Goal: Transaction & Acquisition: Download file/media

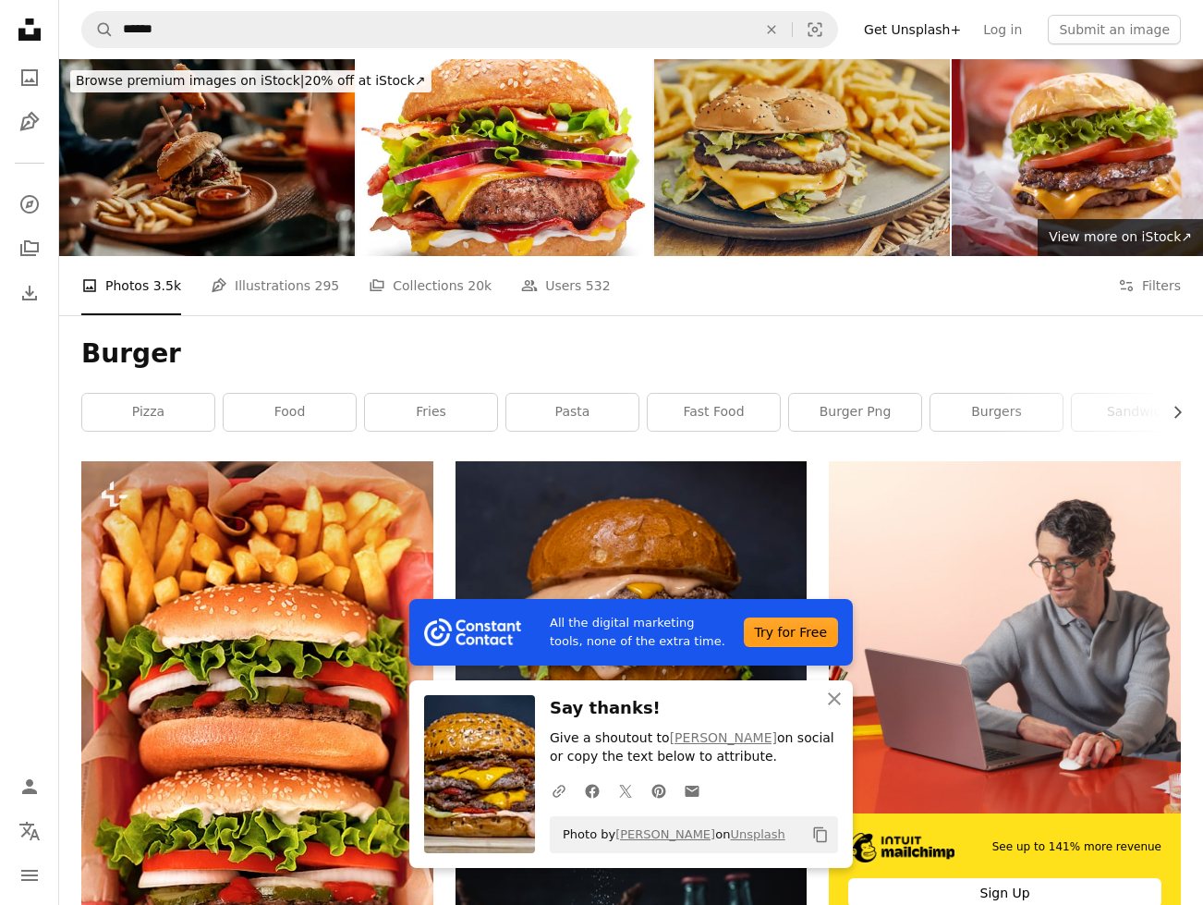
scroll to position [1301, 0]
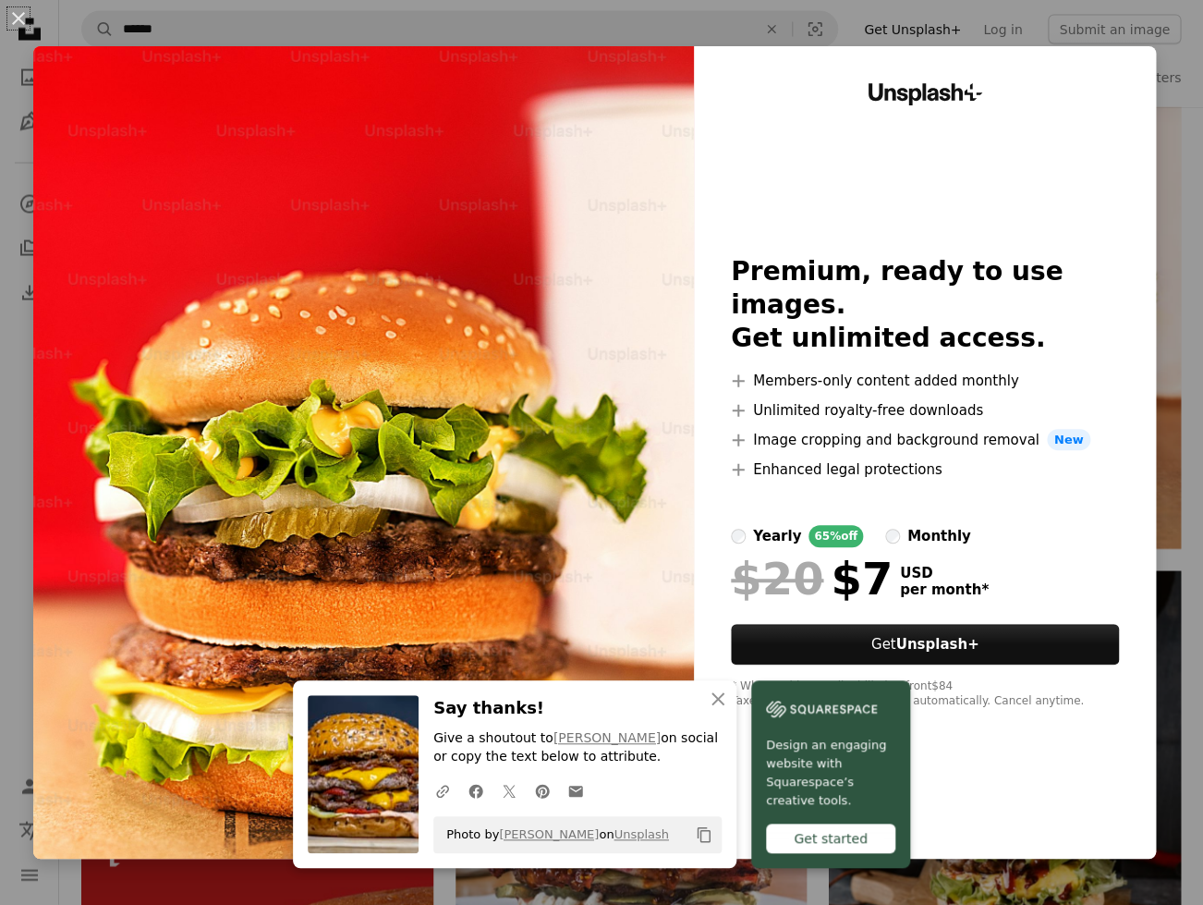
click at [1174, 123] on div "An X shape An X shape Close Say thanks! Give a shoutout to [PERSON_NAME] [PERSO…" at bounding box center [601, 452] width 1203 height 905
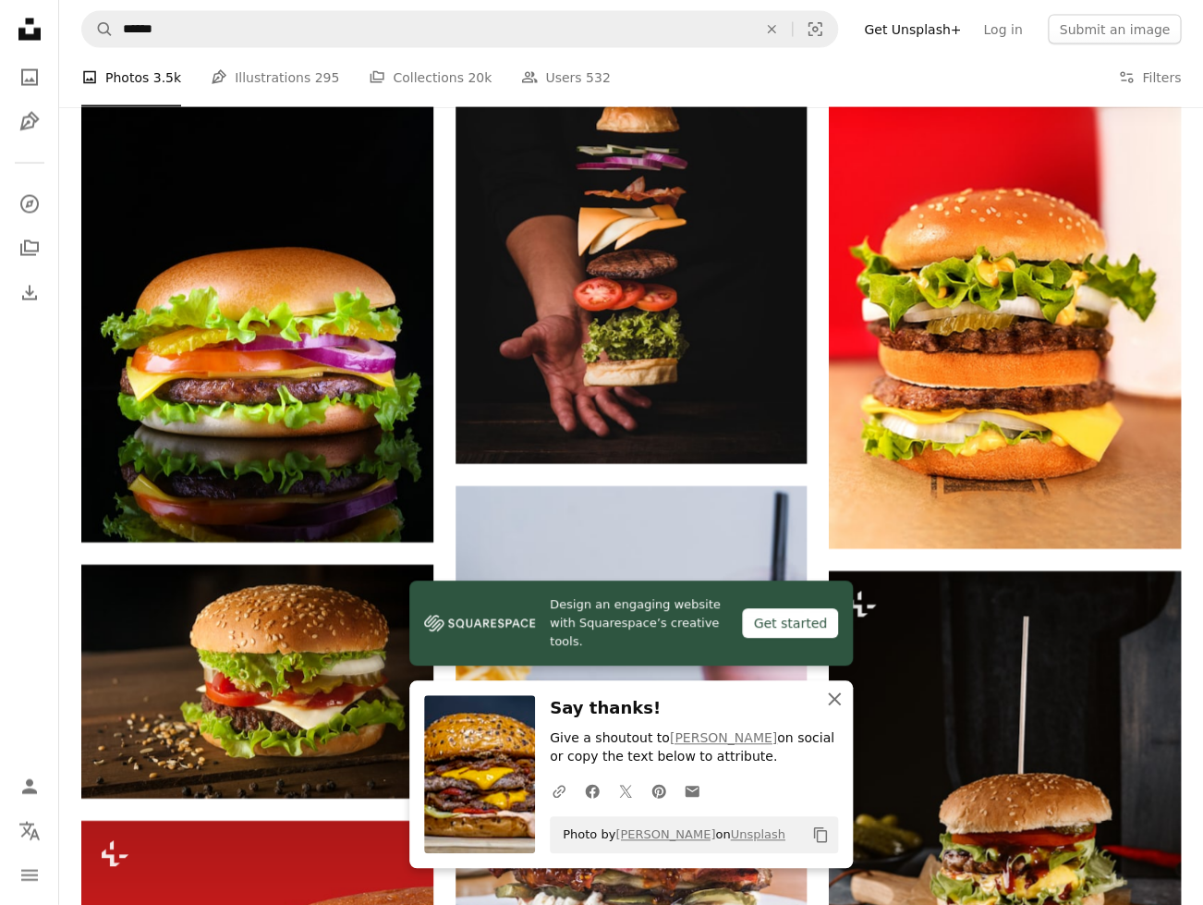
click at [825, 696] on icon "An X shape" at bounding box center [834, 699] width 22 height 22
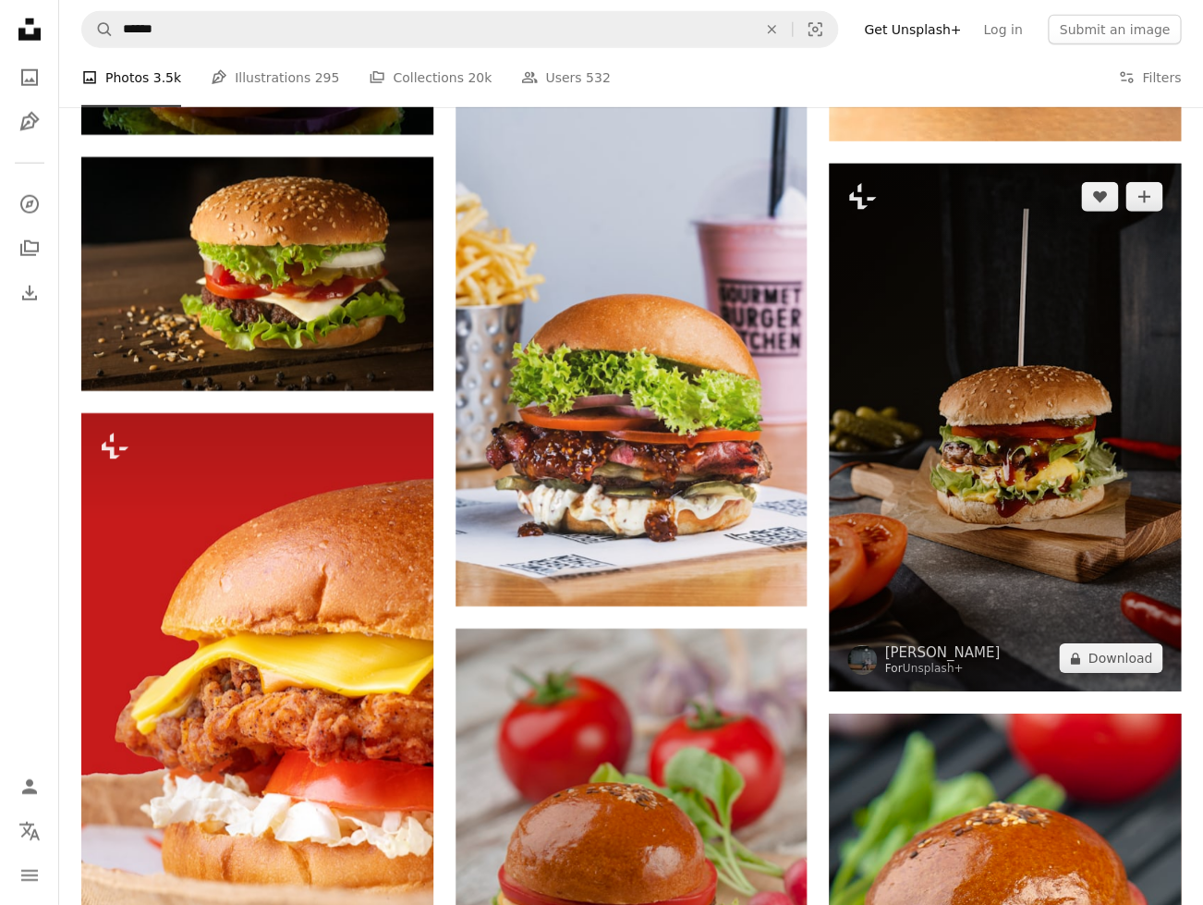
scroll to position [1703, 0]
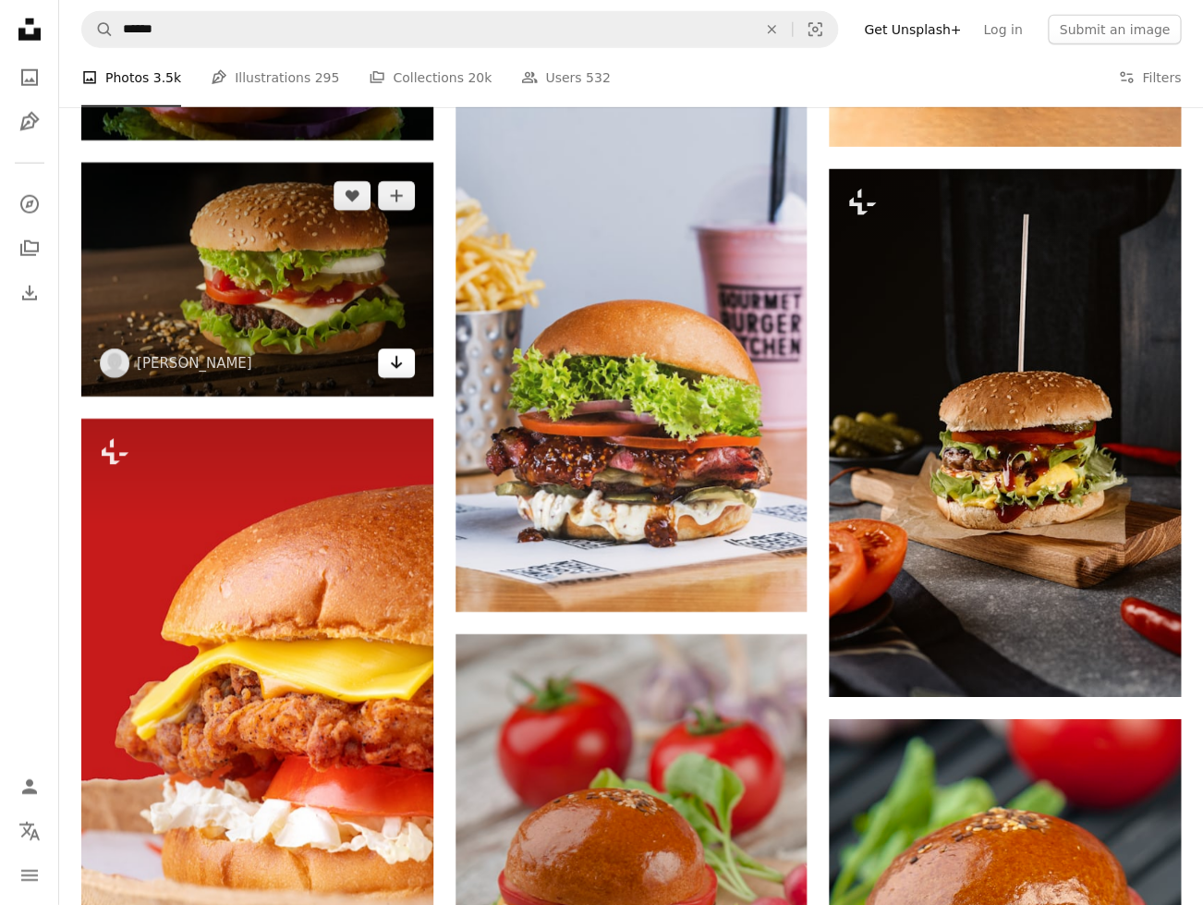
click at [385, 371] on link "Arrow pointing down" at bounding box center [396, 363] width 37 height 30
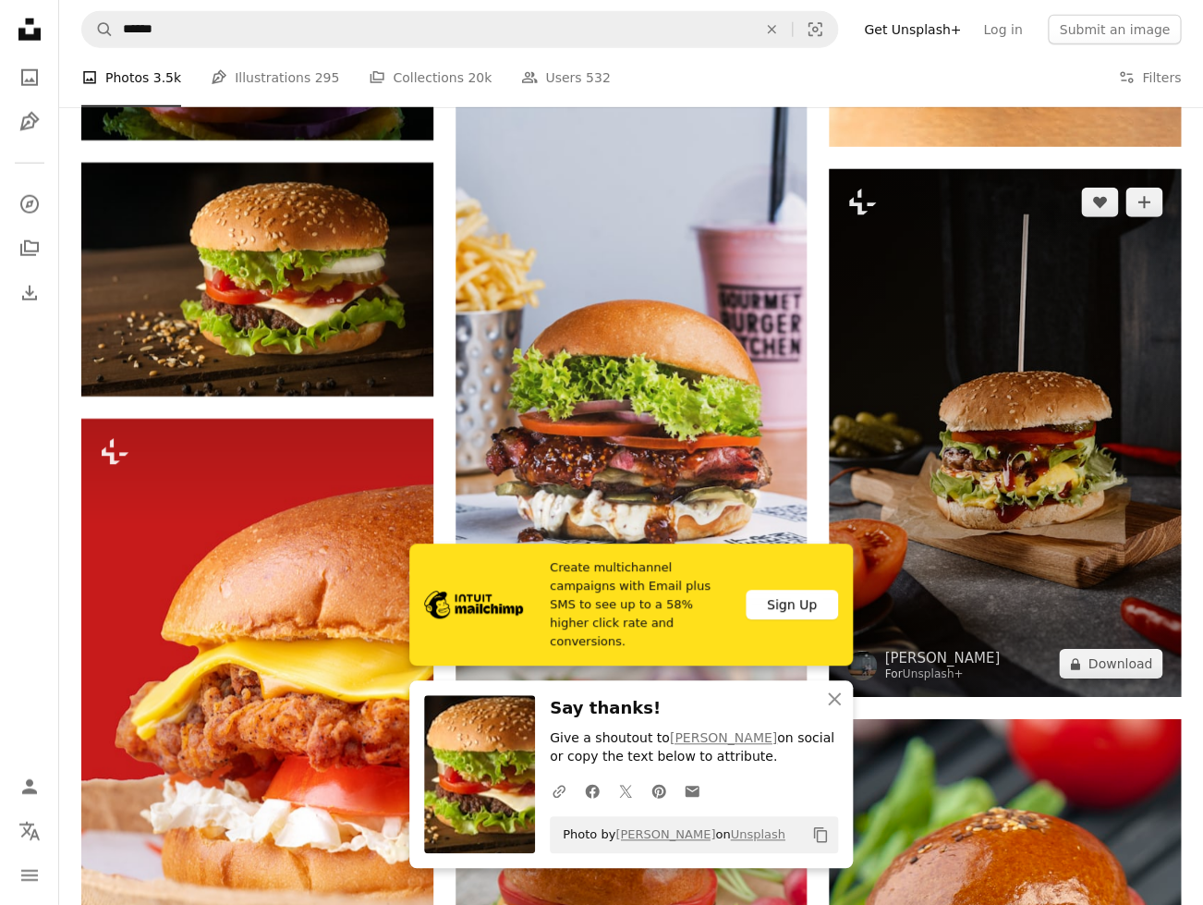
click at [870, 504] on img at bounding box center [1005, 433] width 352 height 528
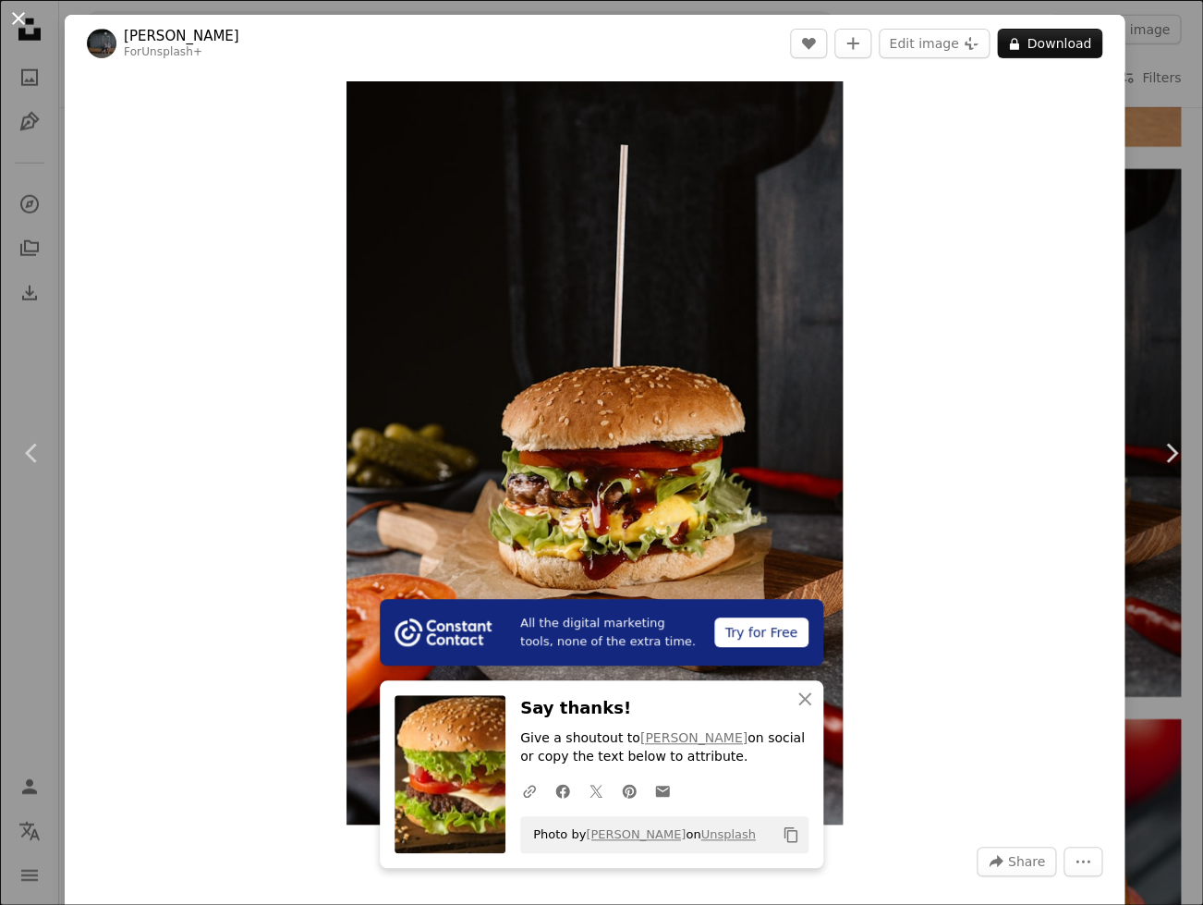
click at [16, 15] on button "An X shape" at bounding box center [18, 18] width 22 height 22
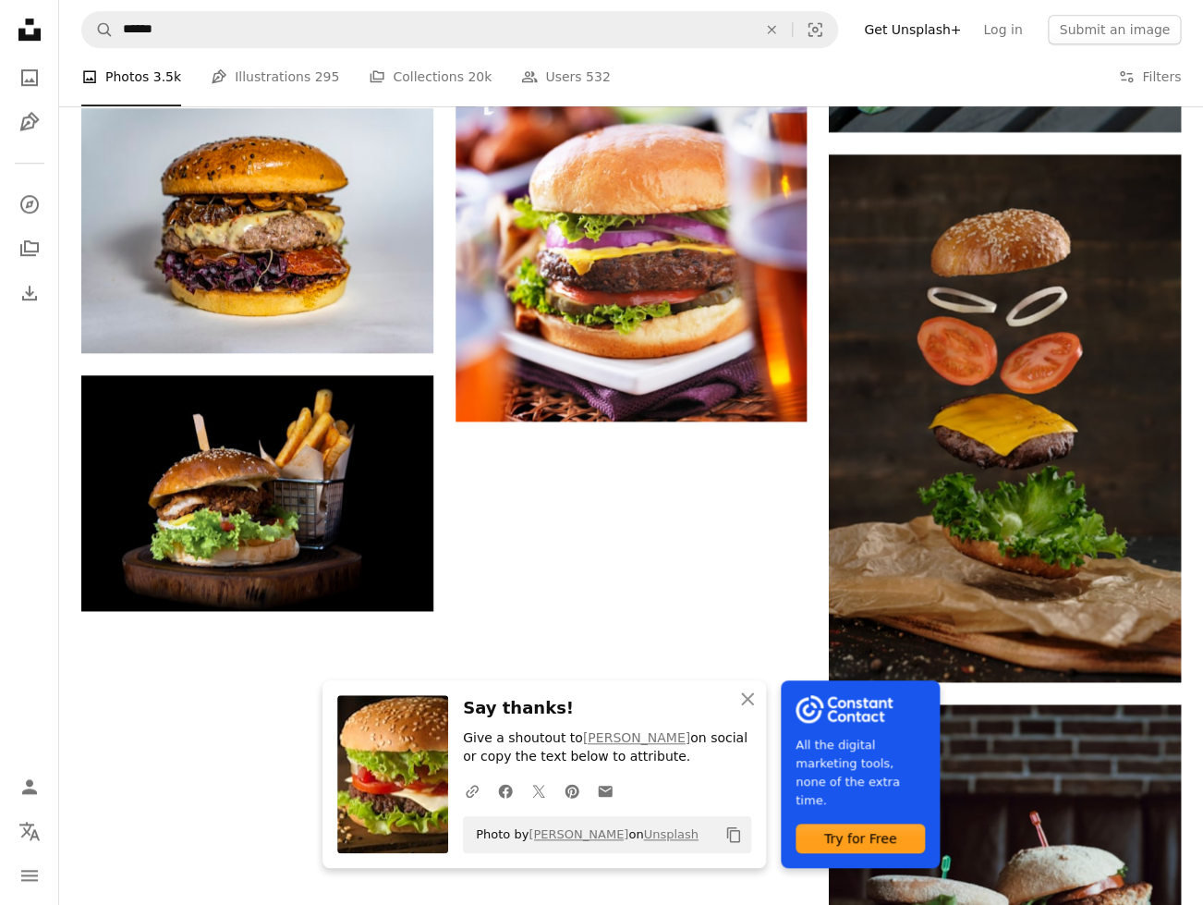
scroll to position [2873, 0]
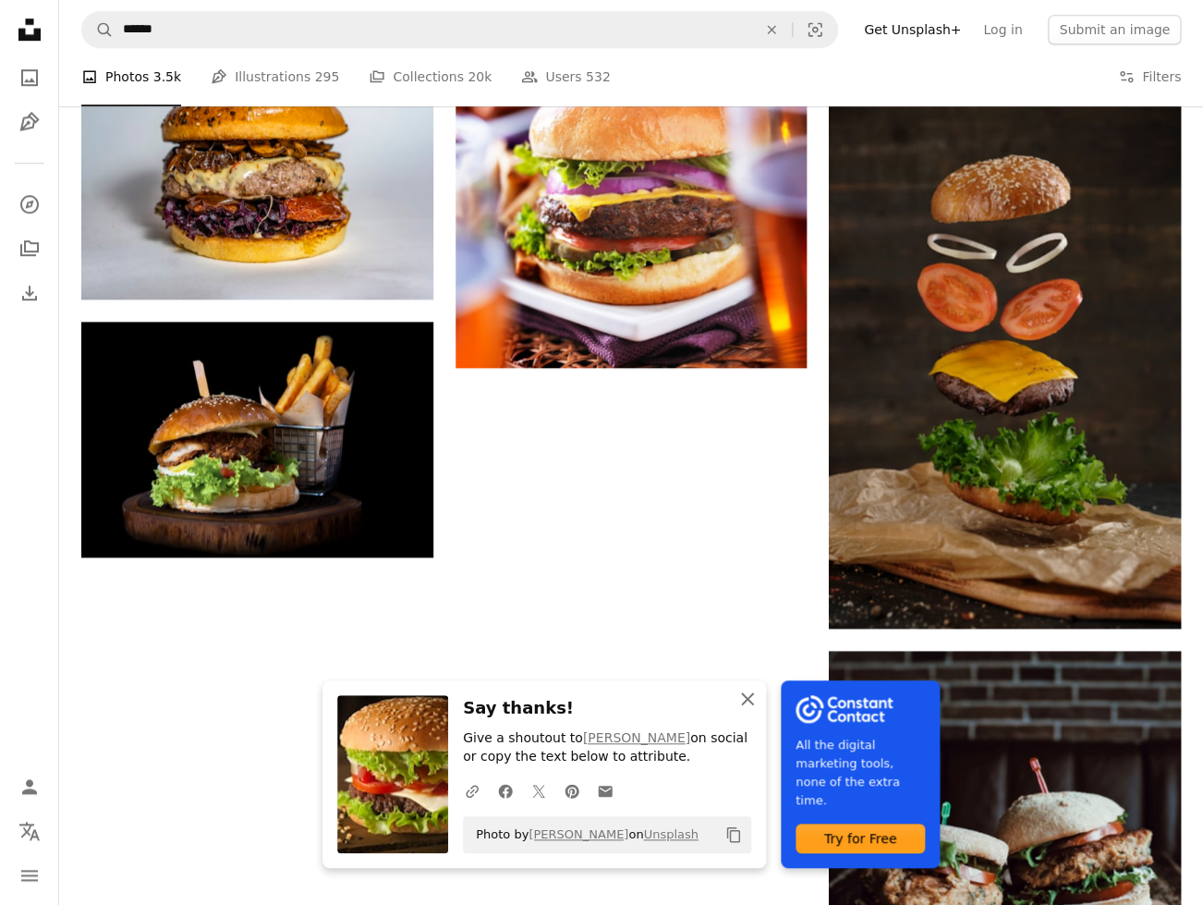
click at [750, 701] on icon "An X shape" at bounding box center [748, 699] width 22 height 22
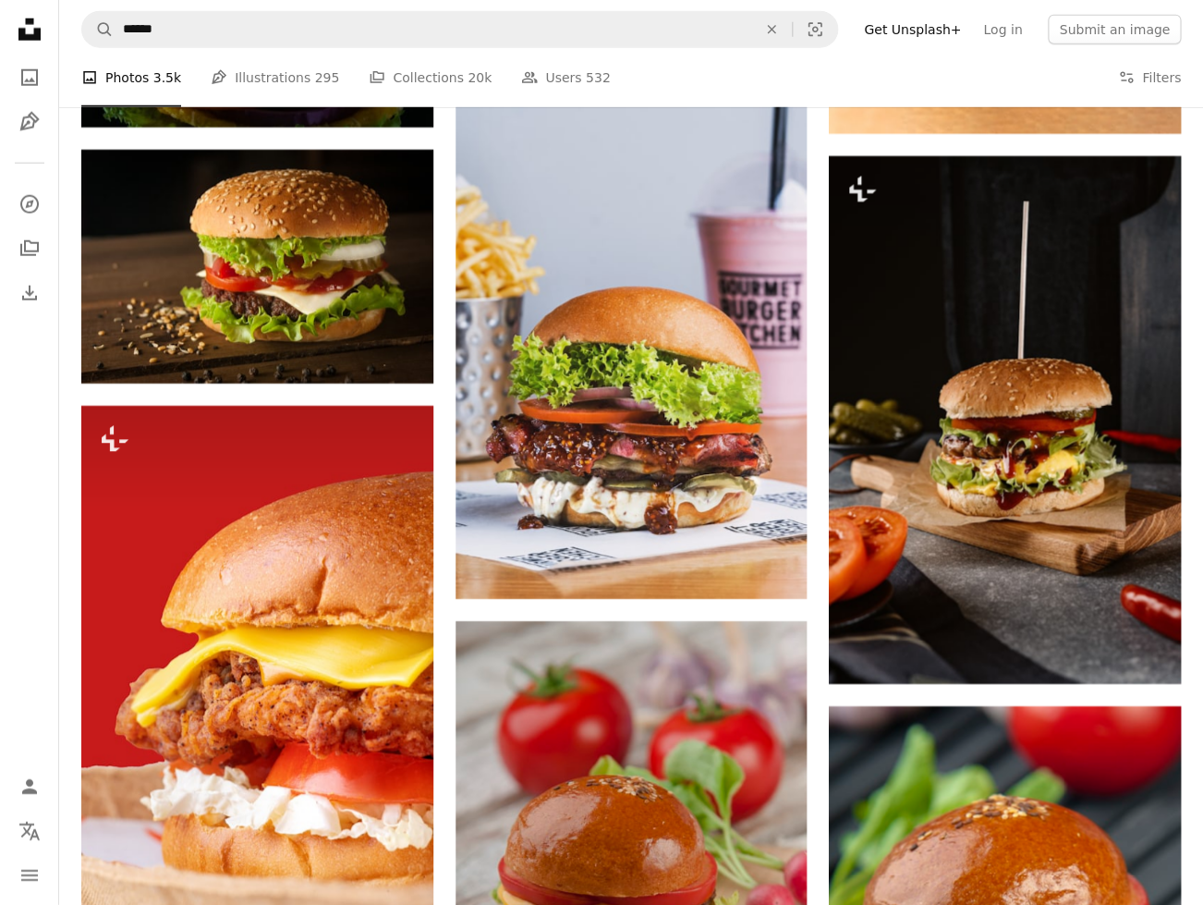
scroll to position [0, 0]
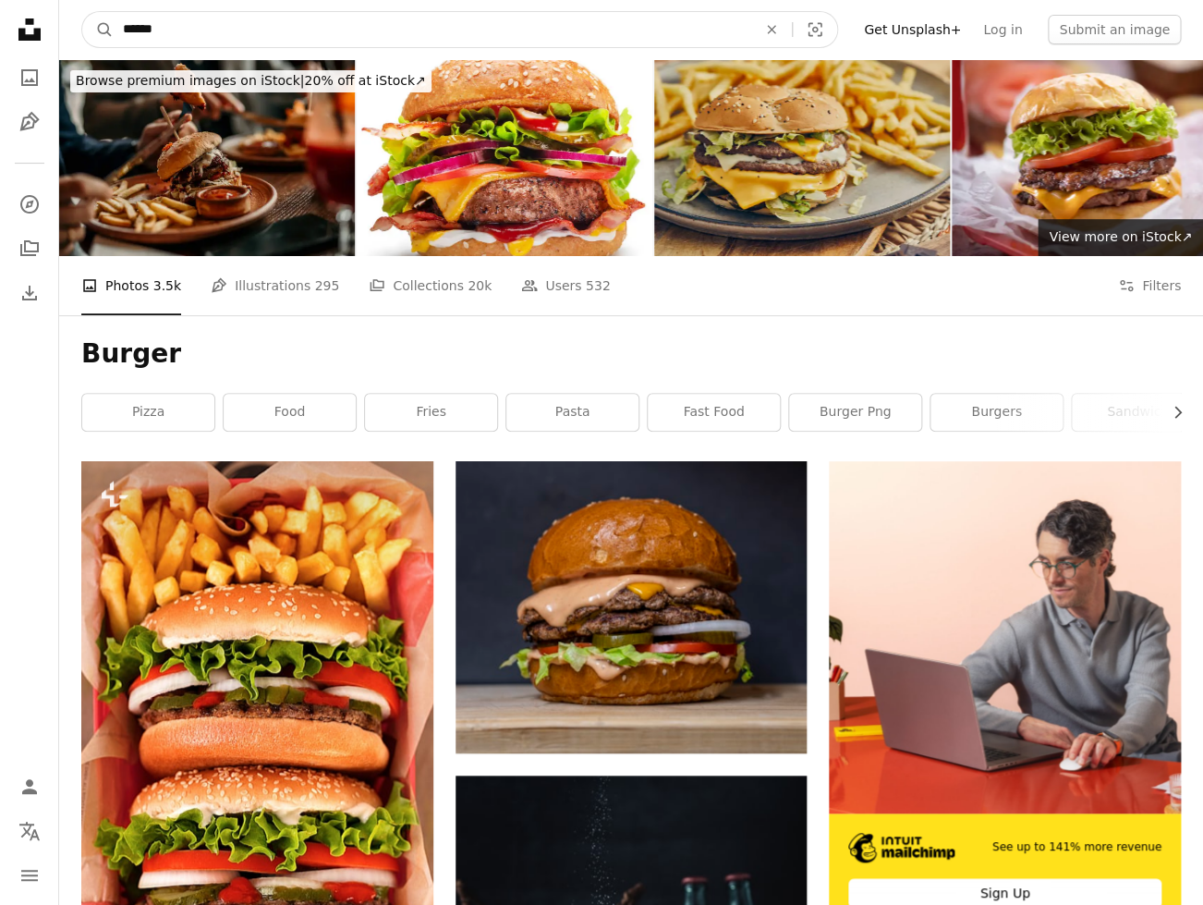
drag, startPoint x: 202, startPoint y: 35, endPoint x: -144, endPoint y: -3, distance: 348.6
click at [114, 12] on input "******" at bounding box center [433, 29] width 638 height 35
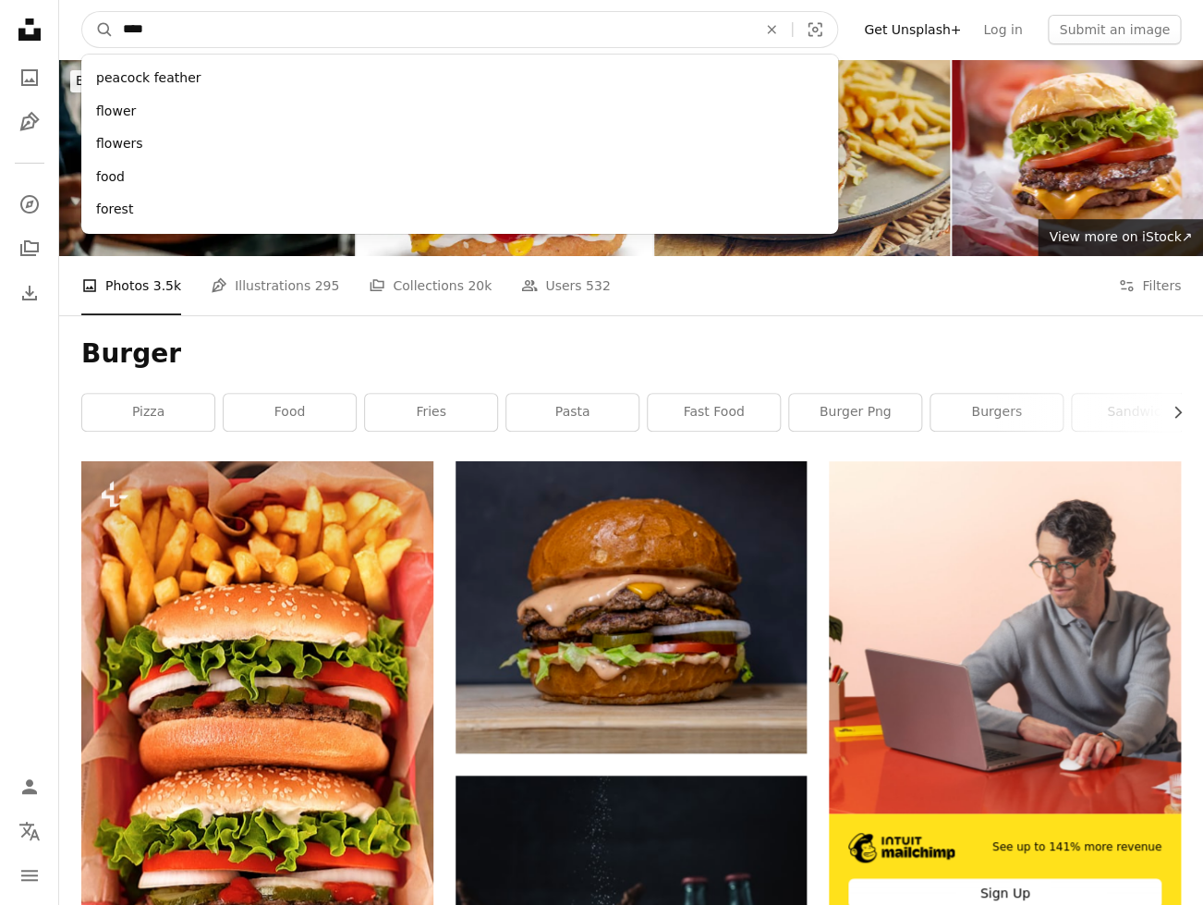
type input "*****"
click button "A magnifying glass" at bounding box center [97, 29] width 31 height 35
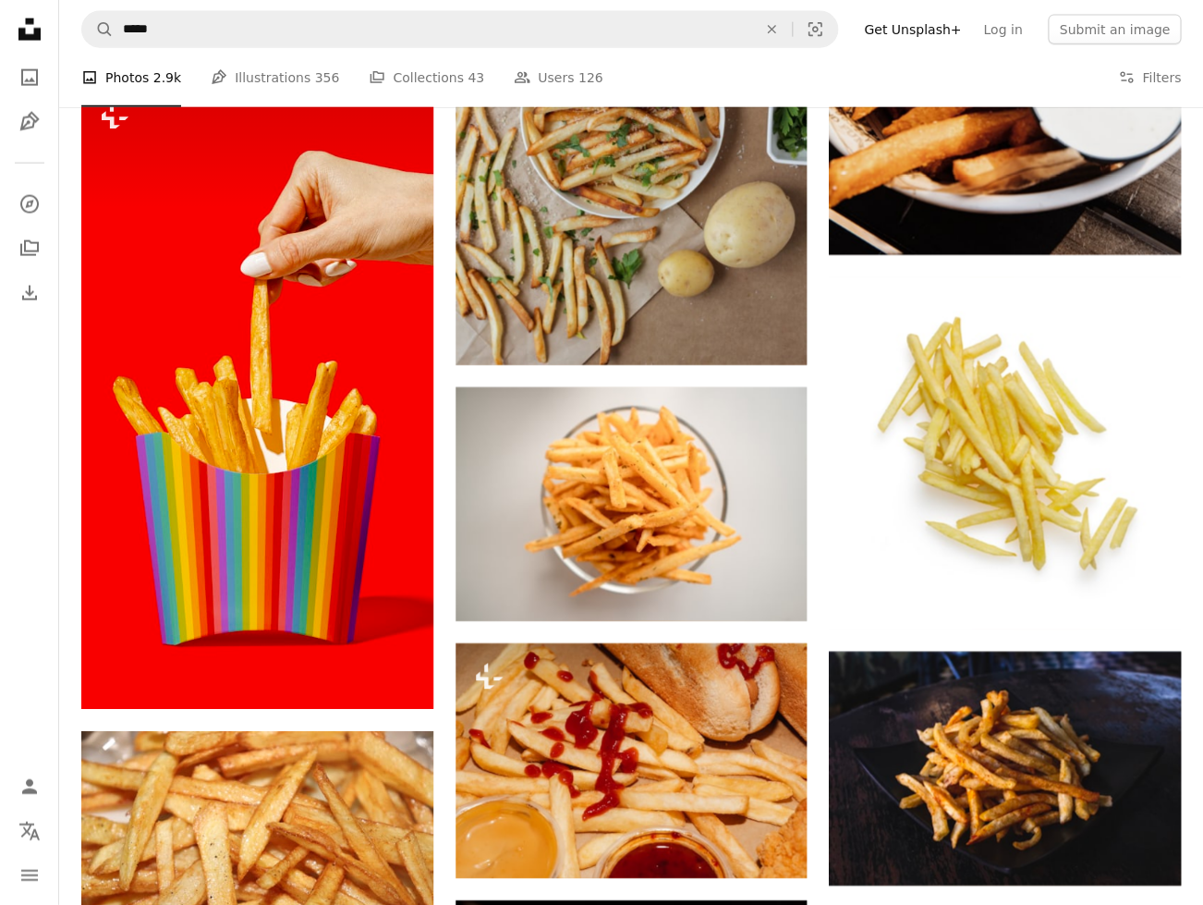
scroll to position [1489, 0]
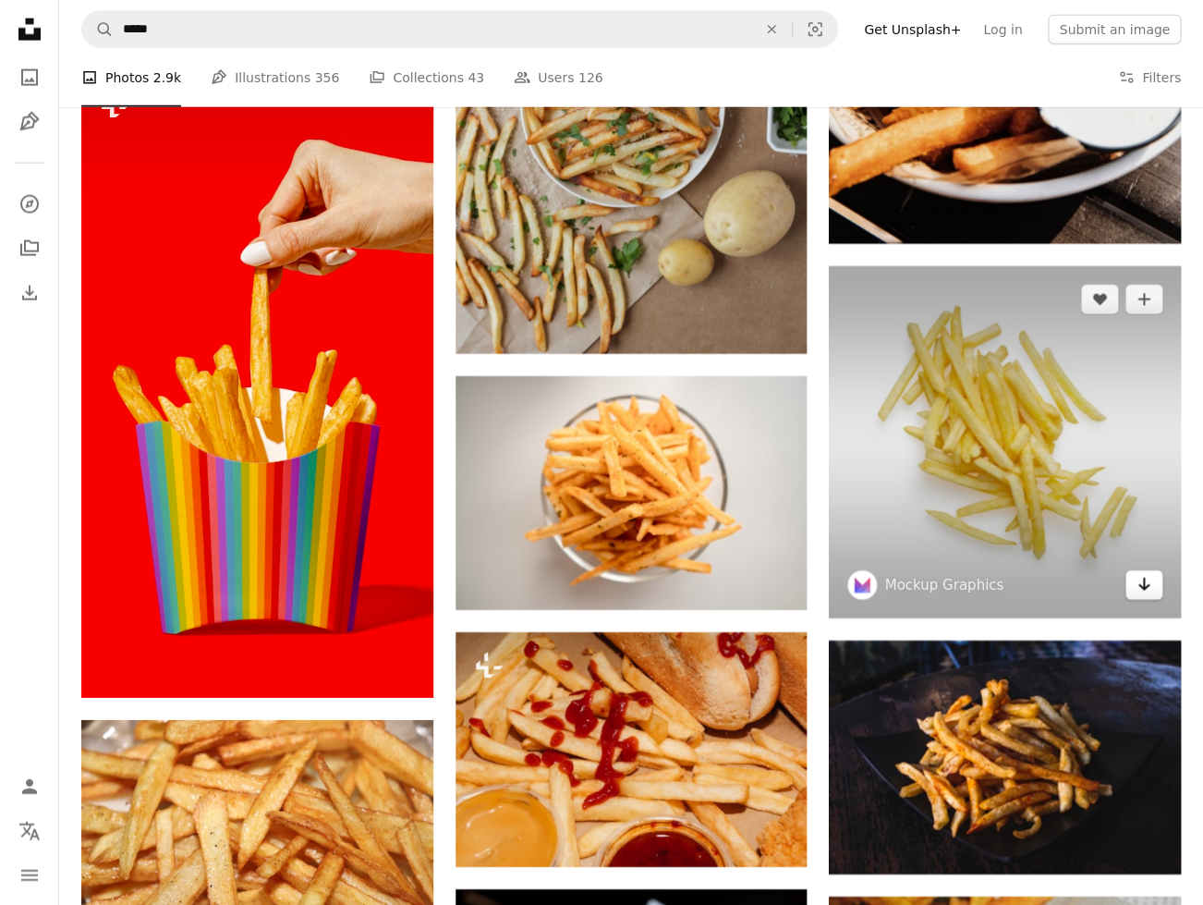
click at [1149, 595] on icon "Arrow pointing down" at bounding box center [1144, 584] width 15 height 22
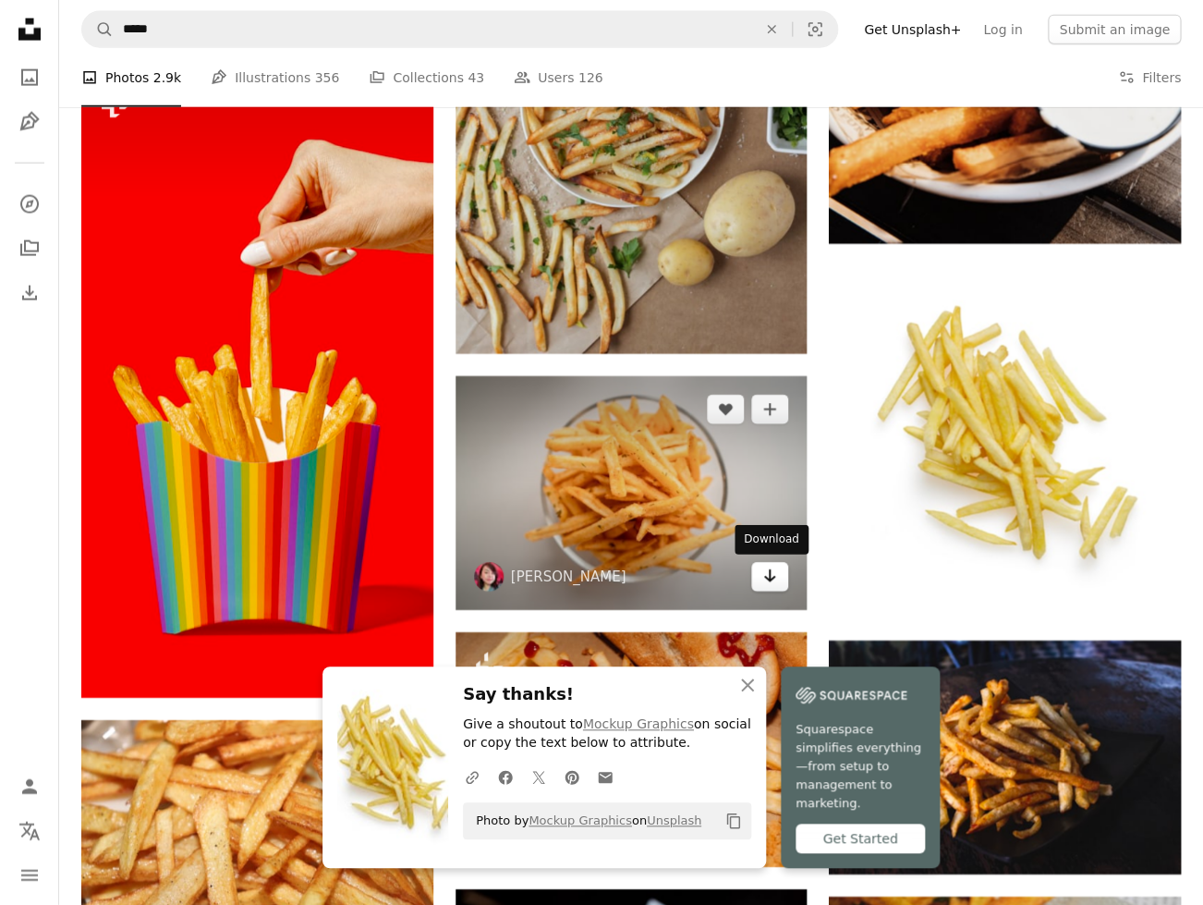
click at [777, 576] on icon "Arrow pointing down" at bounding box center [769, 576] width 15 height 22
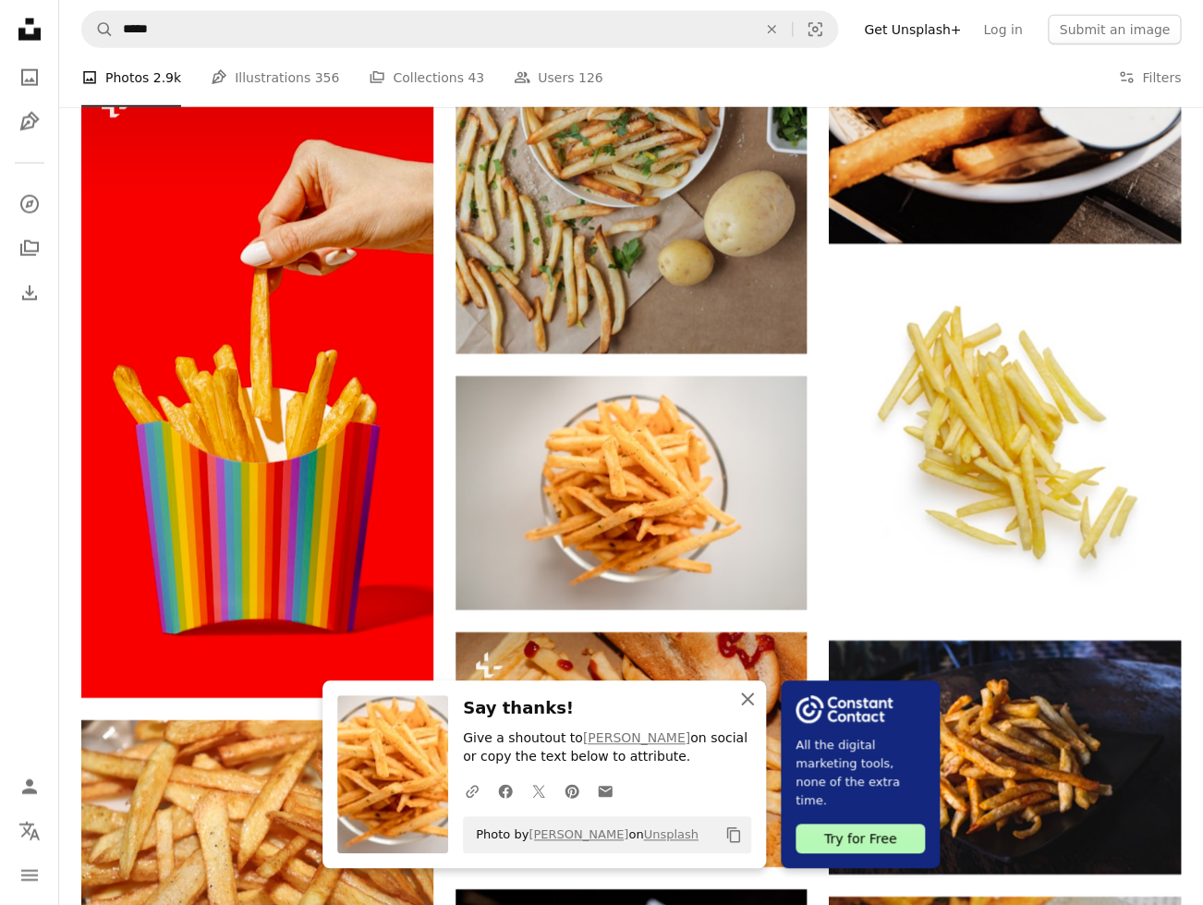
click at [743, 696] on icon "An X shape" at bounding box center [748, 699] width 22 height 22
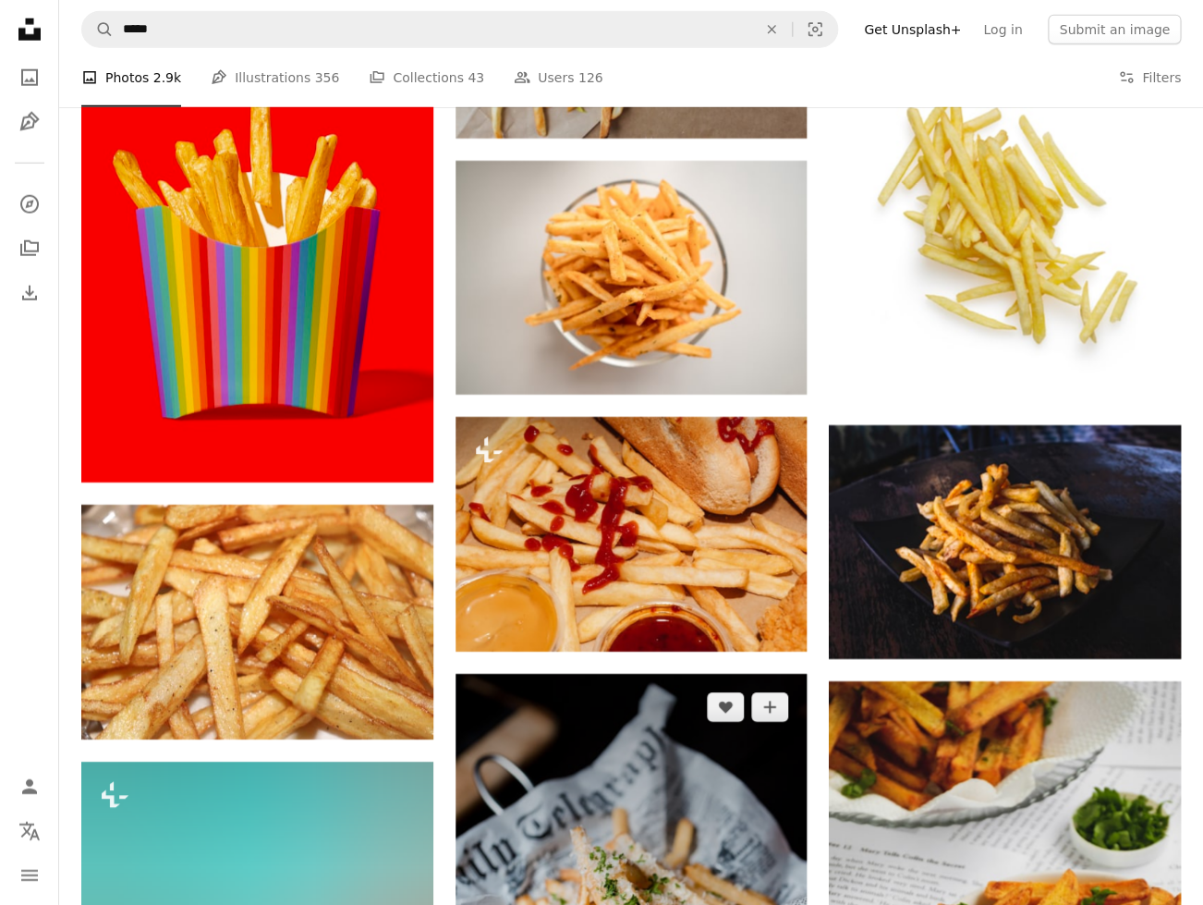
scroll to position [1843, 0]
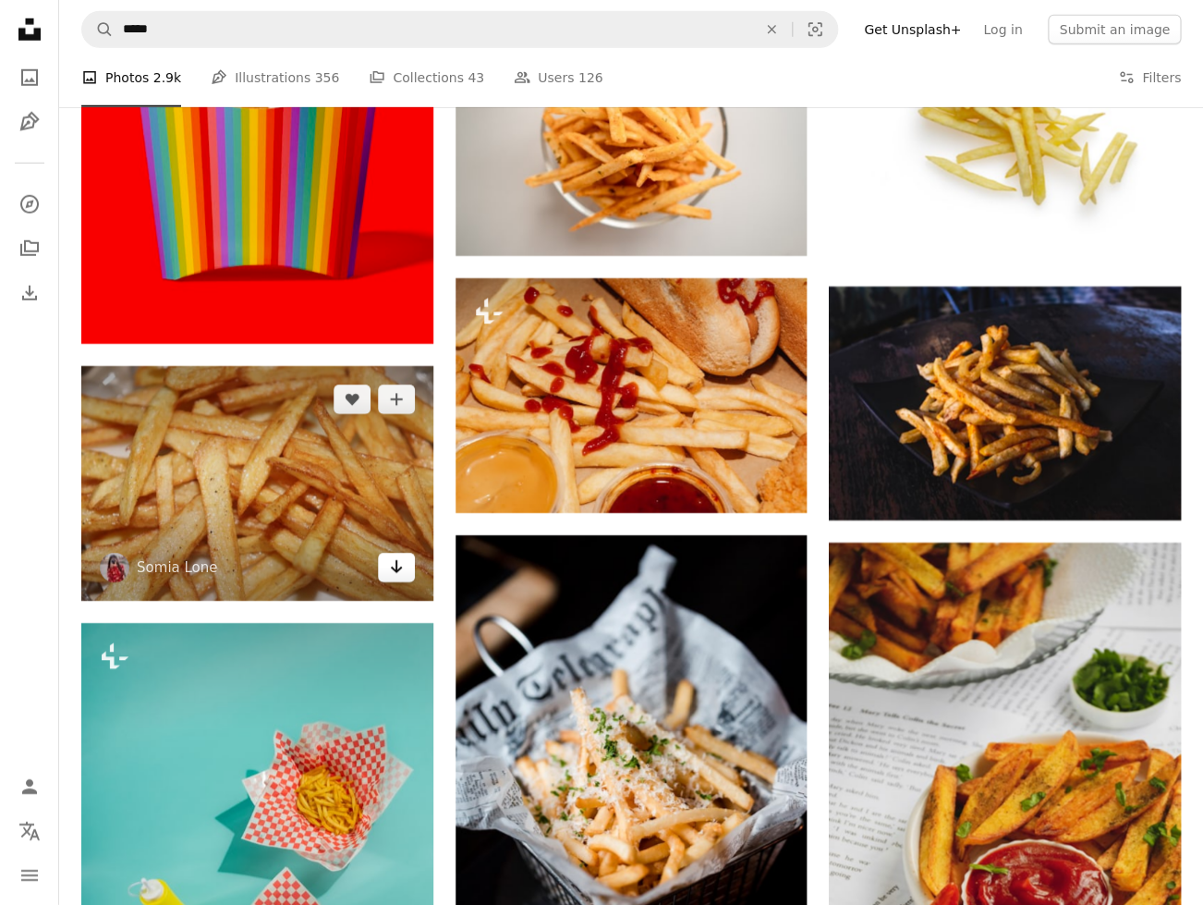
click at [401, 568] on icon "Arrow pointing down" at bounding box center [396, 566] width 15 height 22
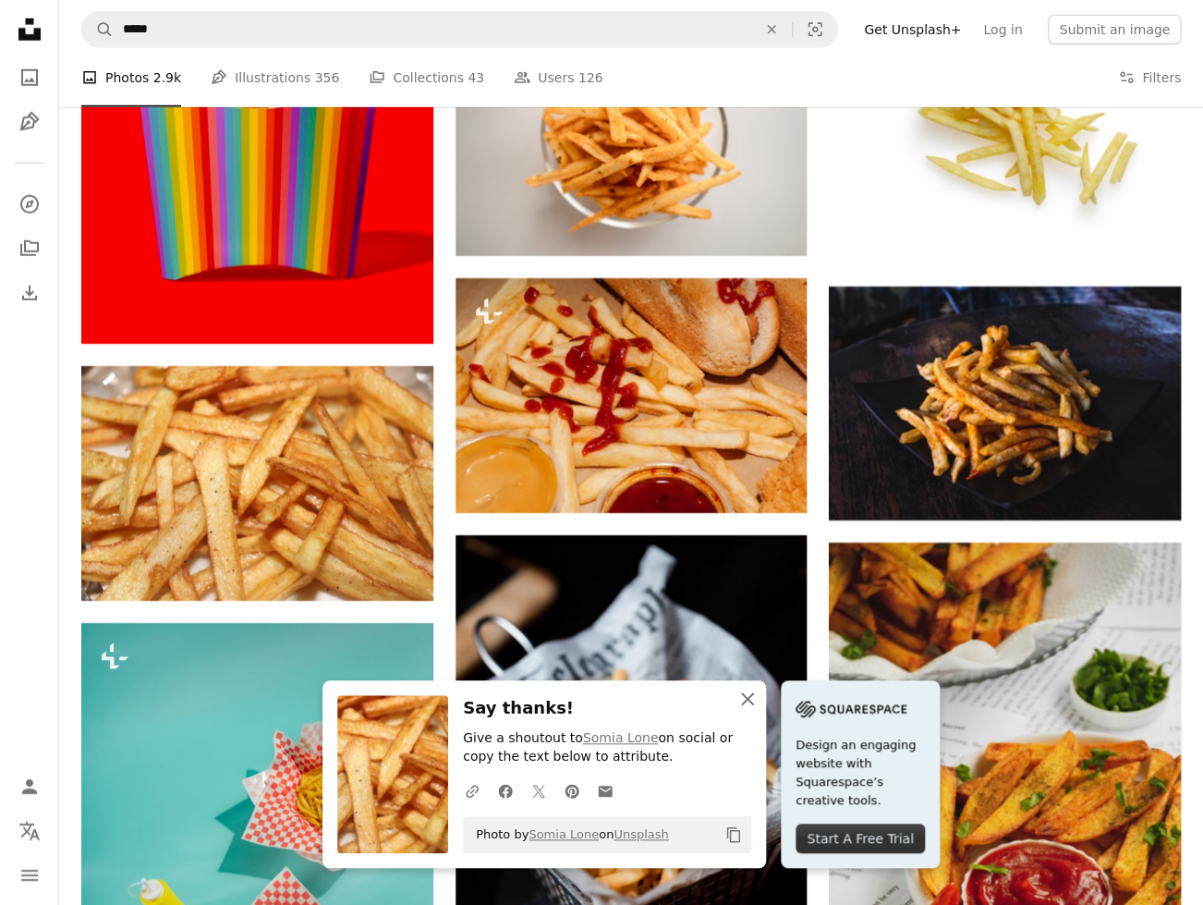
click at [751, 696] on icon "An X shape" at bounding box center [748, 699] width 22 height 22
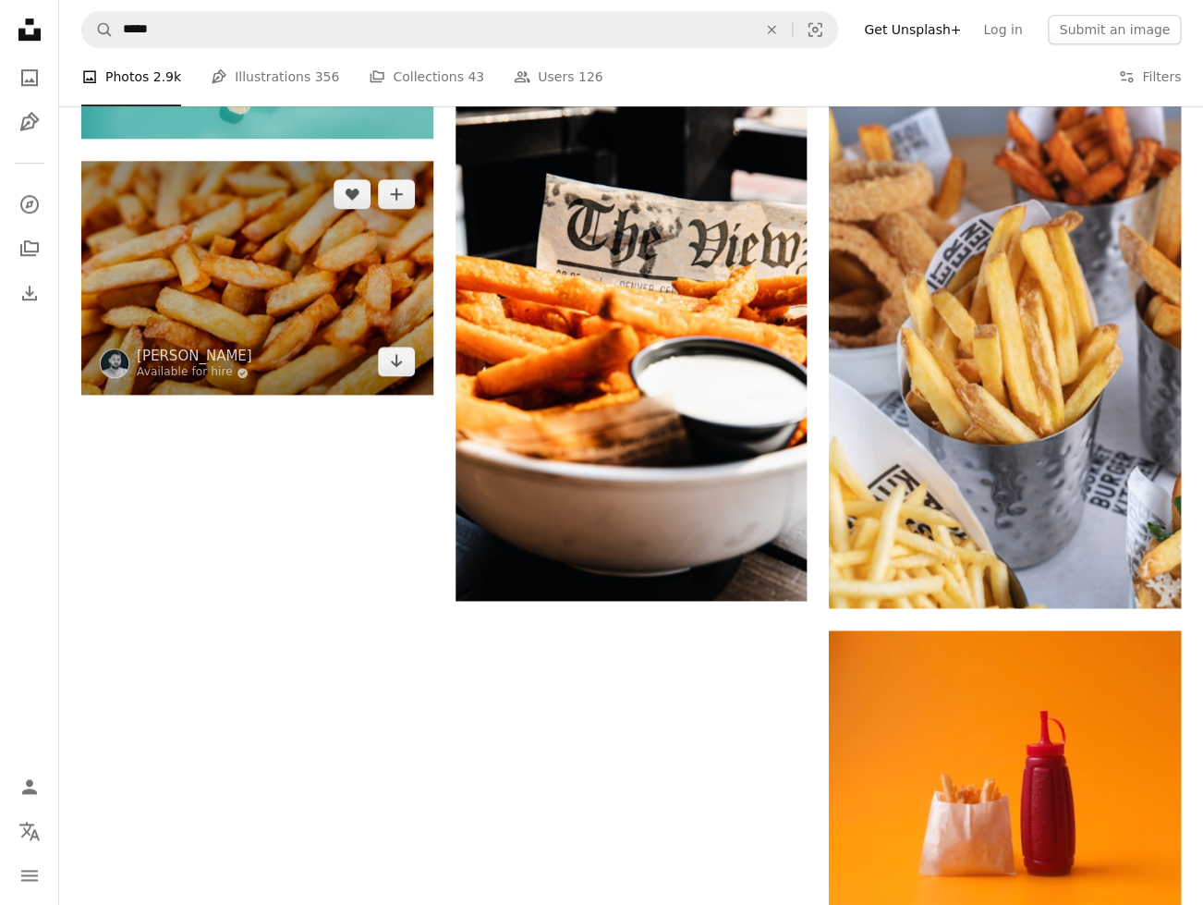
scroll to position [2848, 0]
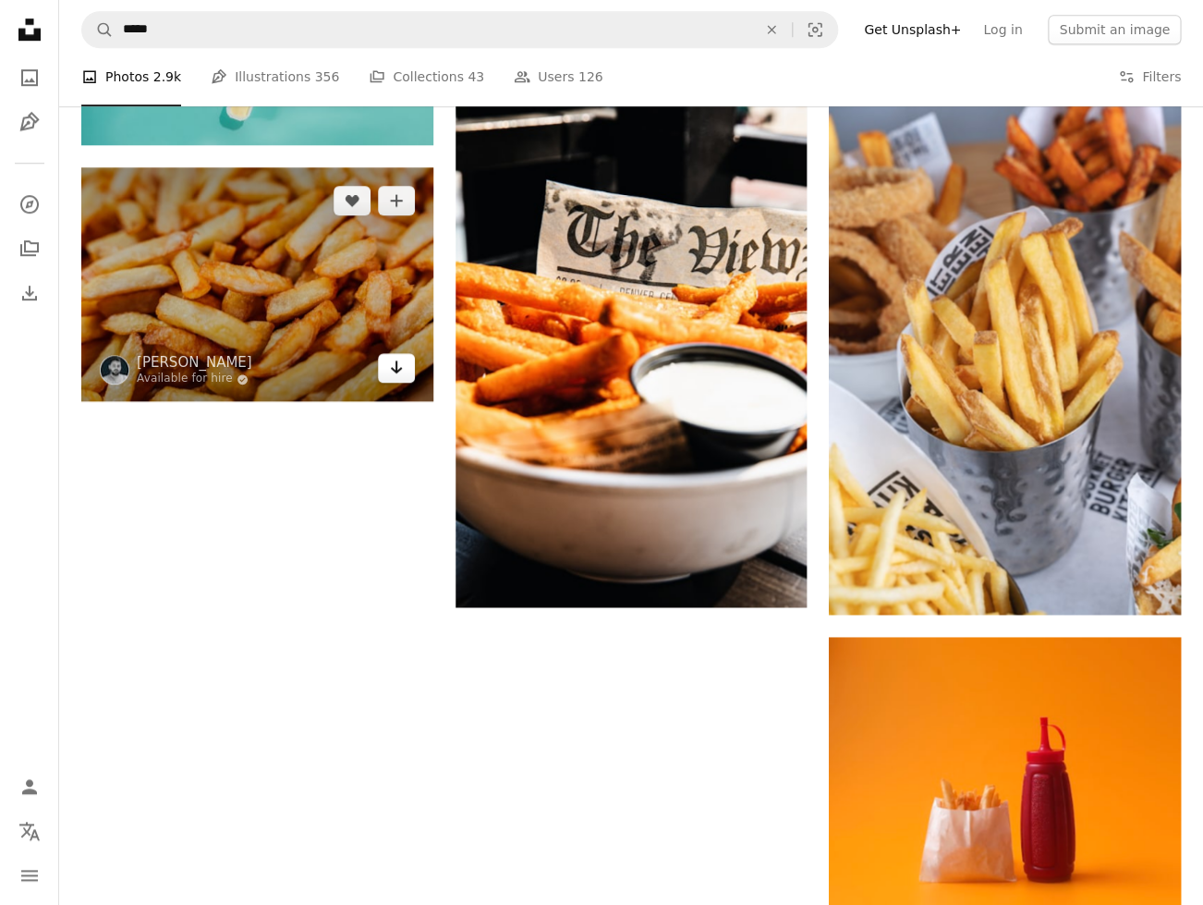
click at [396, 373] on icon "Arrow pointing down" at bounding box center [396, 367] width 15 height 22
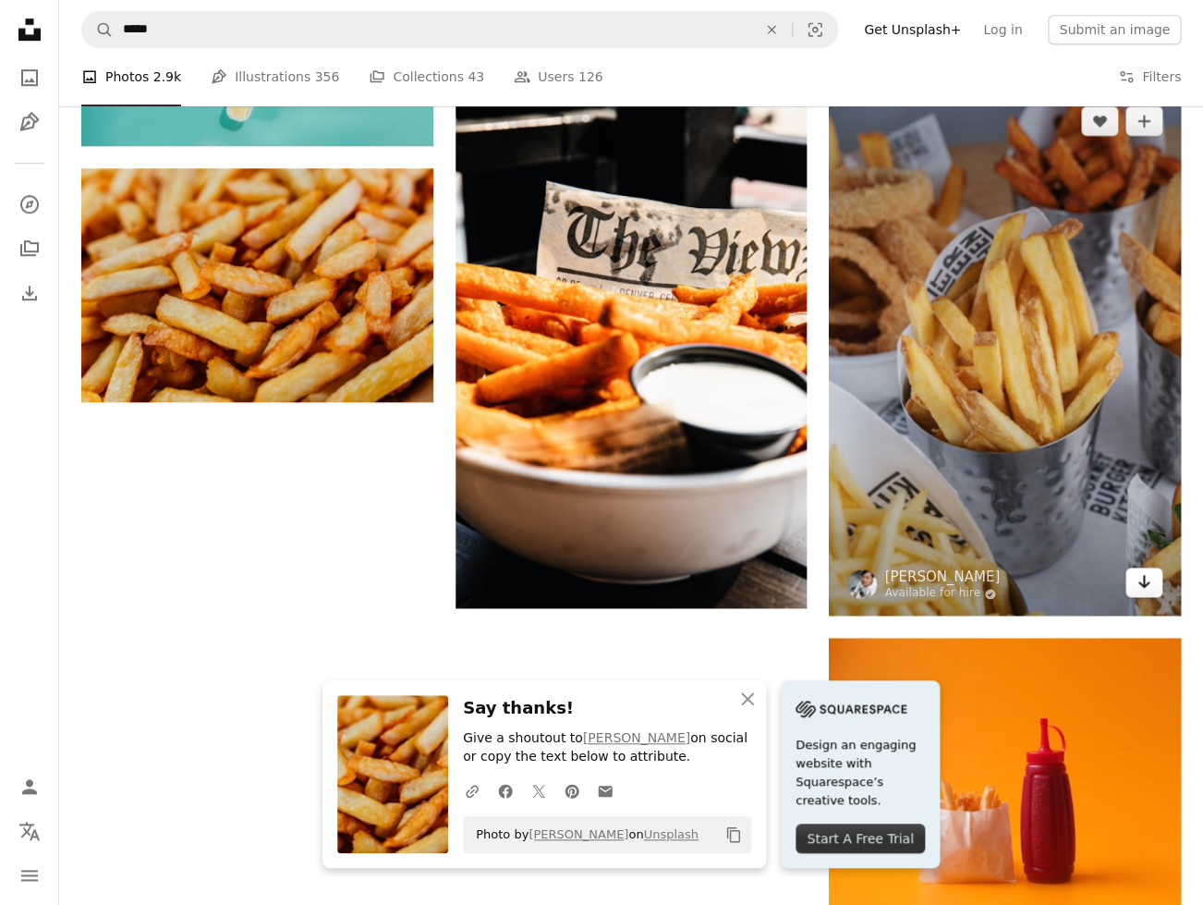
click at [1155, 597] on link "Arrow pointing down" at bounding box center [1144, 582] width 37 height 30
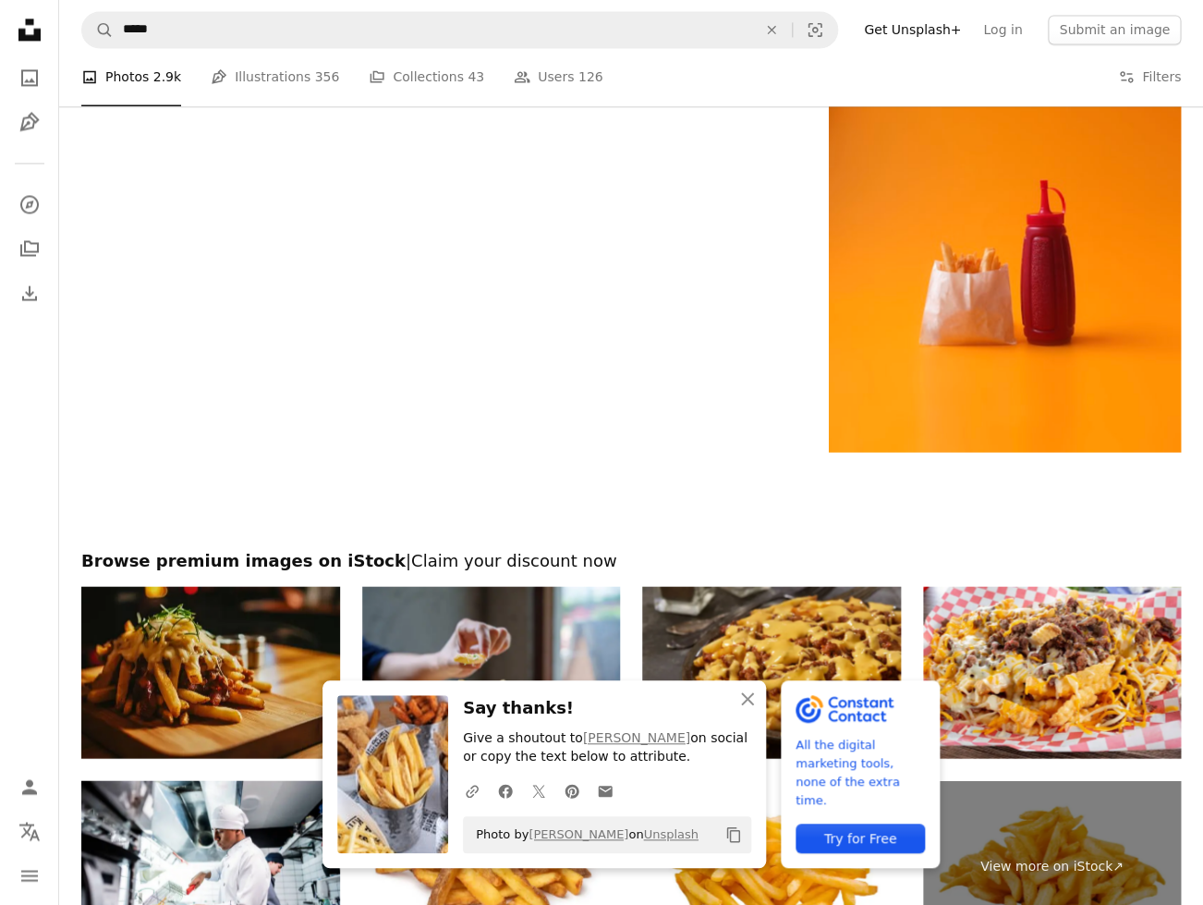
scroll to position [3613, 0]
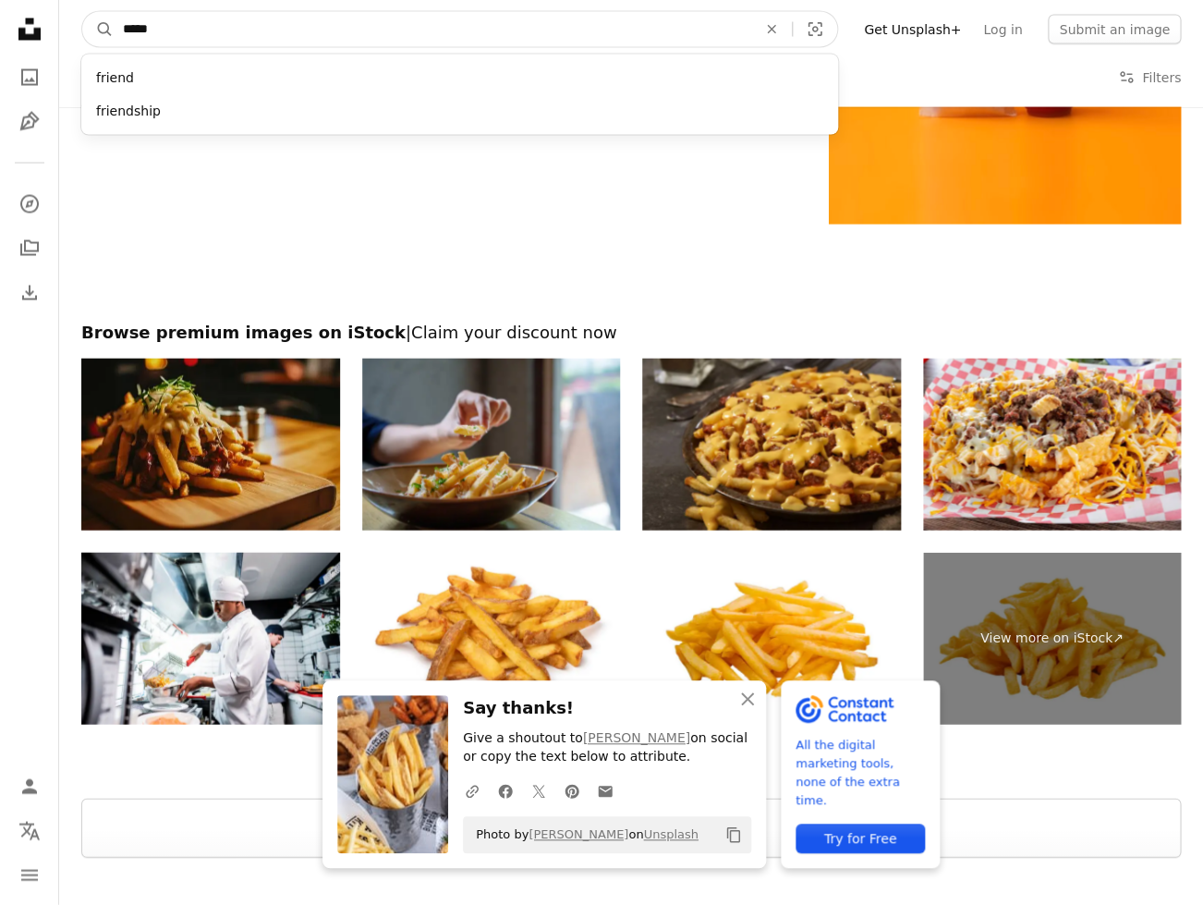
drag, startPoint x: 237, startPoint y: 36, endPoint x: 55, endPoint y: 32, distance: 181.2
click at [114, 32] on input "*****" at bounding box center [433, 29] width 638 height 35
type input "*****"
click at [82, 12] on button "A magnifying glass" at bounding box center [97, 29] width 31 height 35
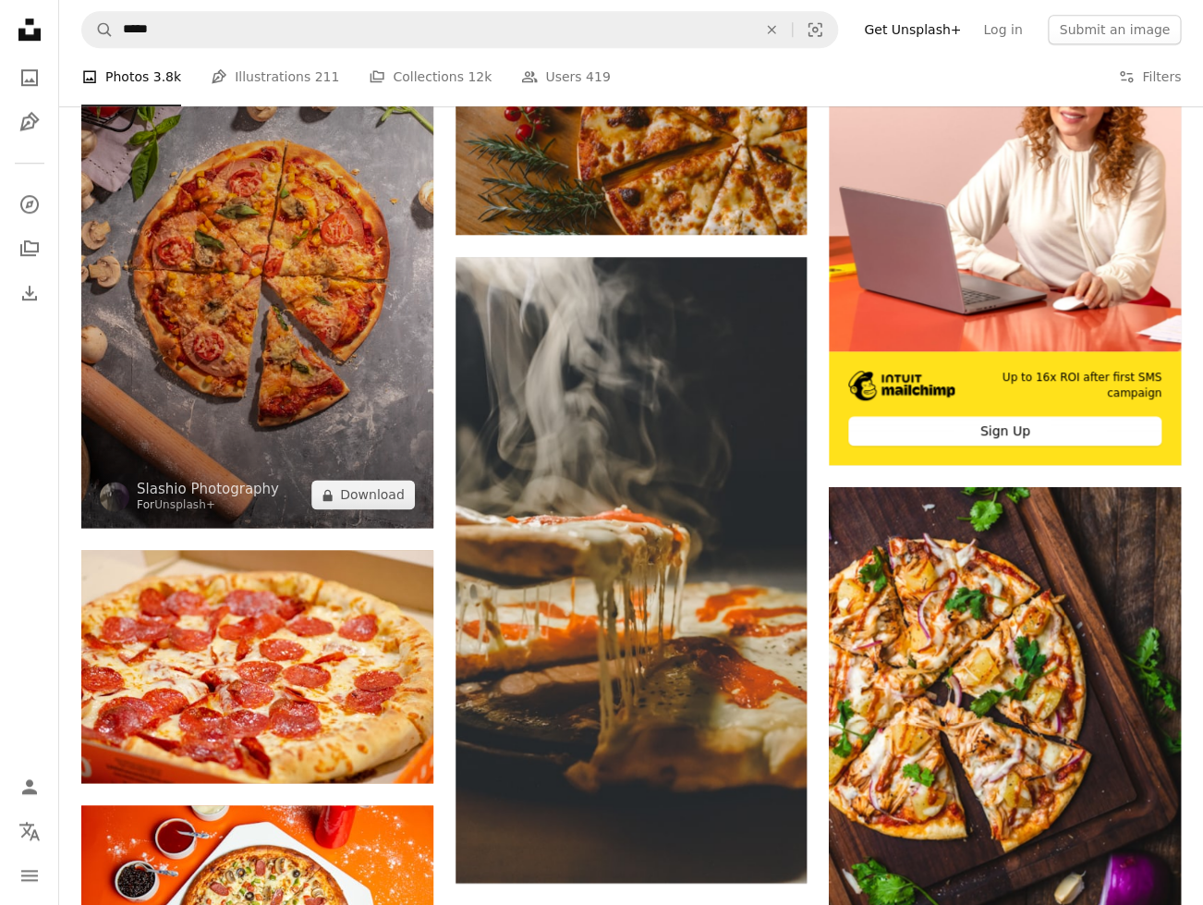
scroll to position [465, 0]
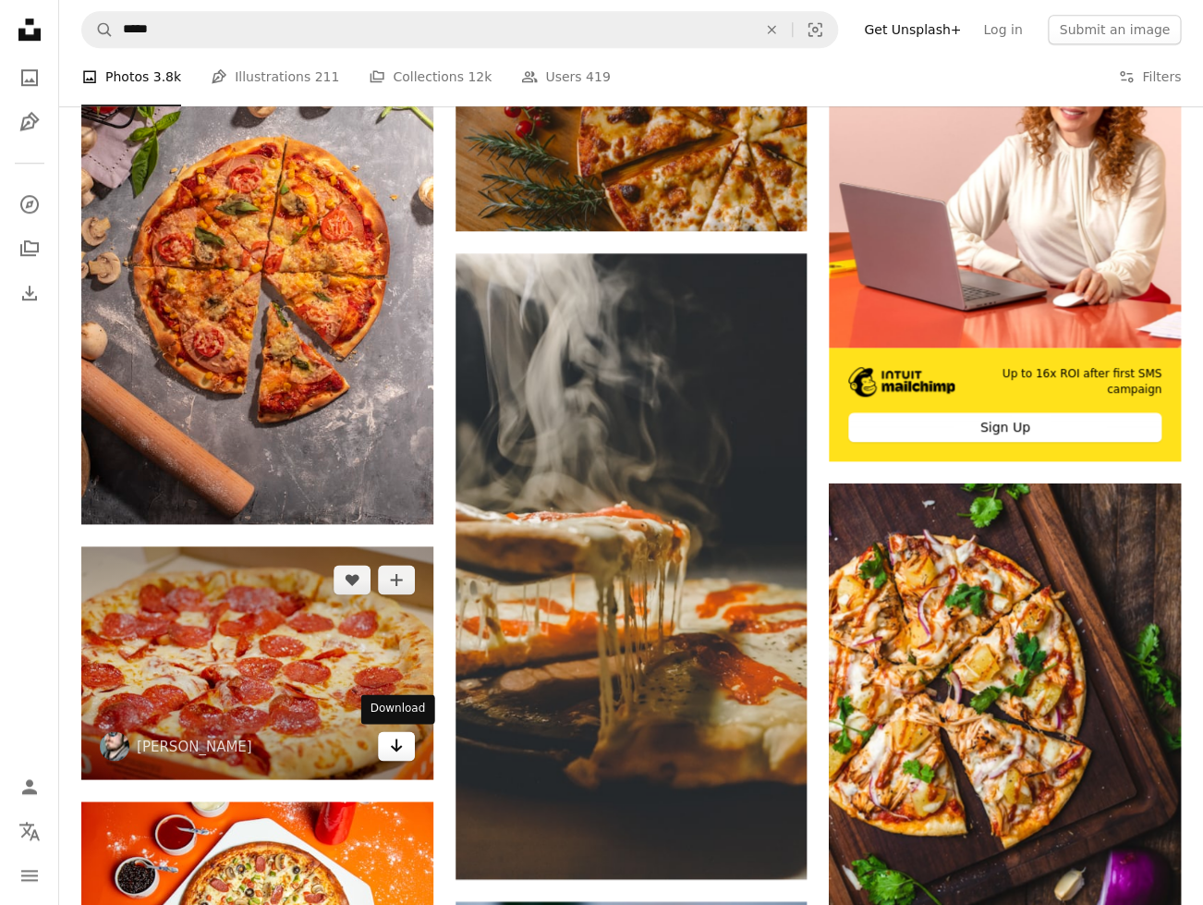
click at [390, 749] on icon "Arrow pointing down" at bounding box center [396, 745] width 15 height 22
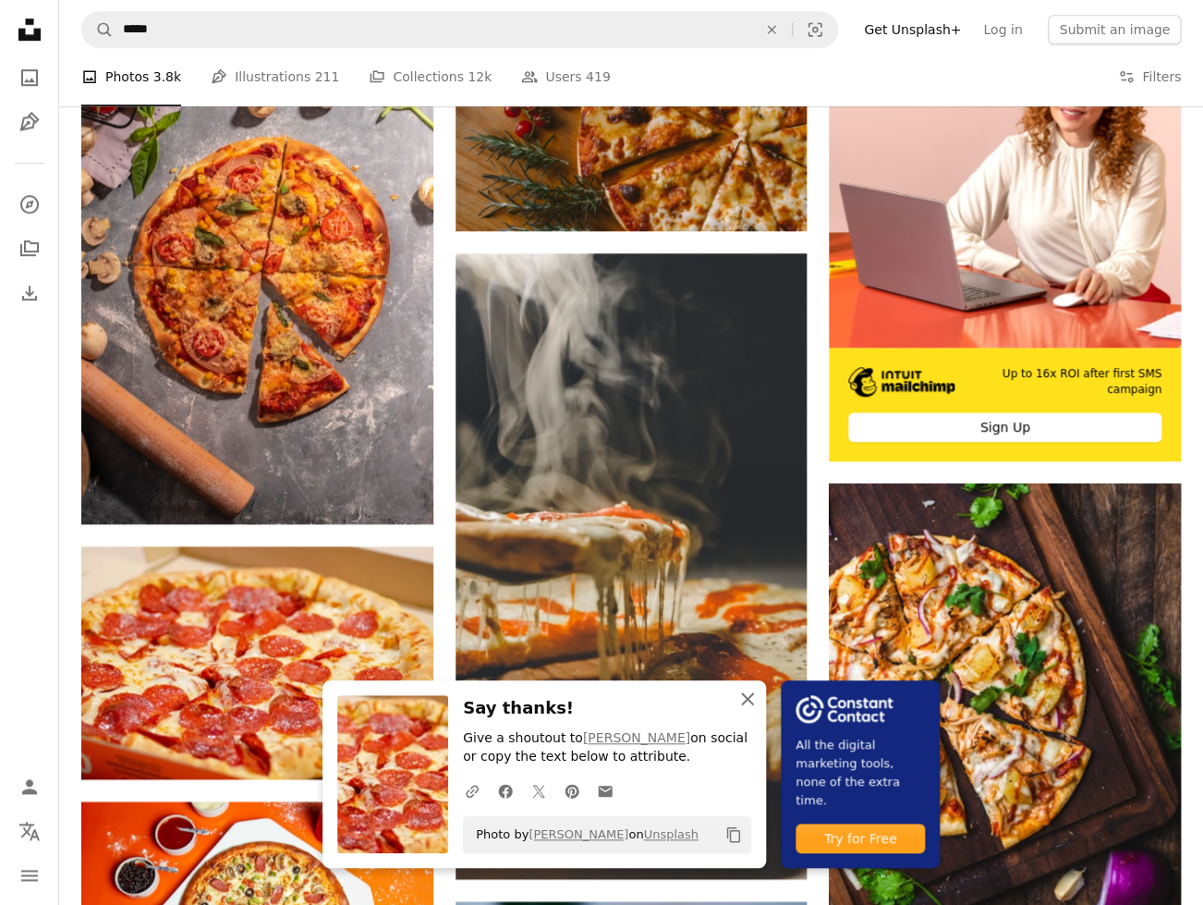
click at [754, 693] on icon "button" at bounding box center [747, 698] width 13 height 13
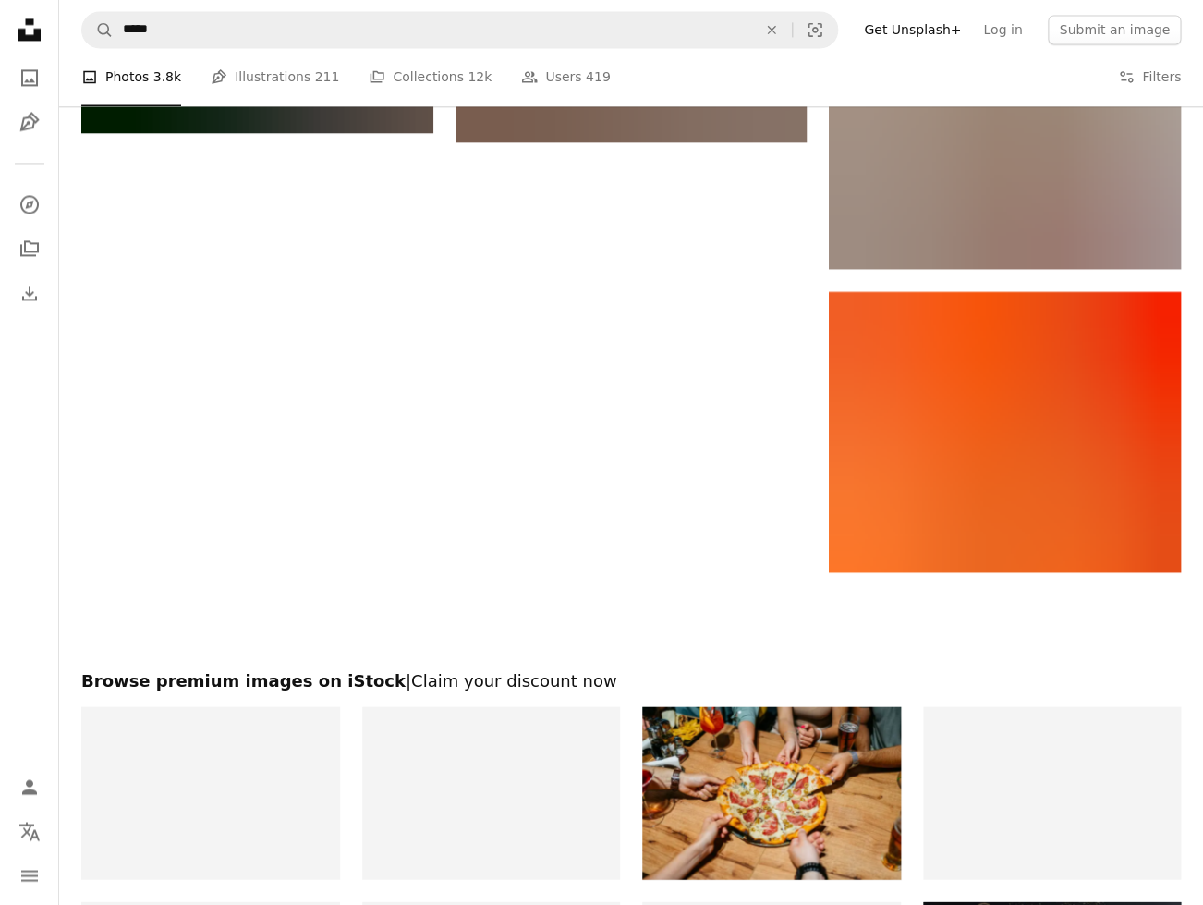
scroll to position [3405, 0]
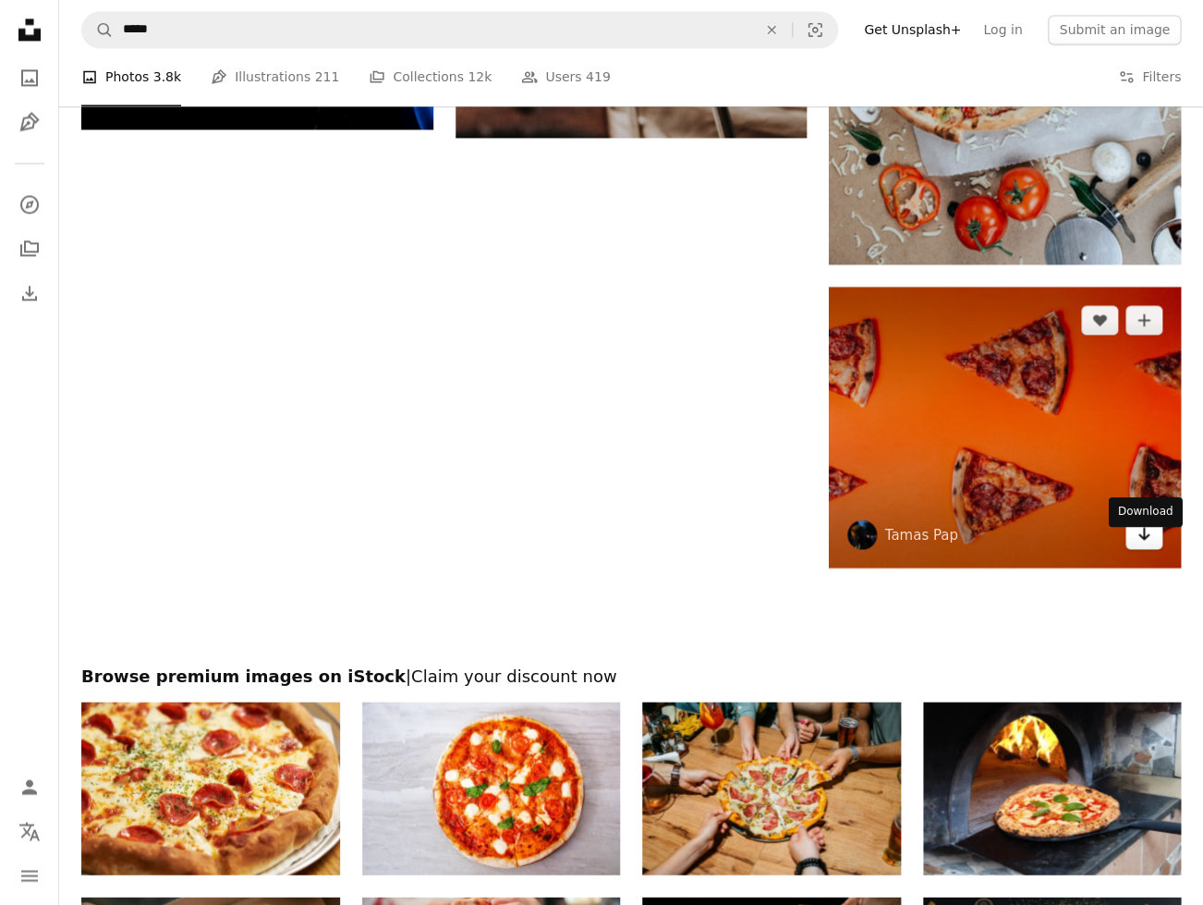
click at [1154, 549] on link "Arrow pointing down" at bounding box center [1144, 534] width 37 height 30
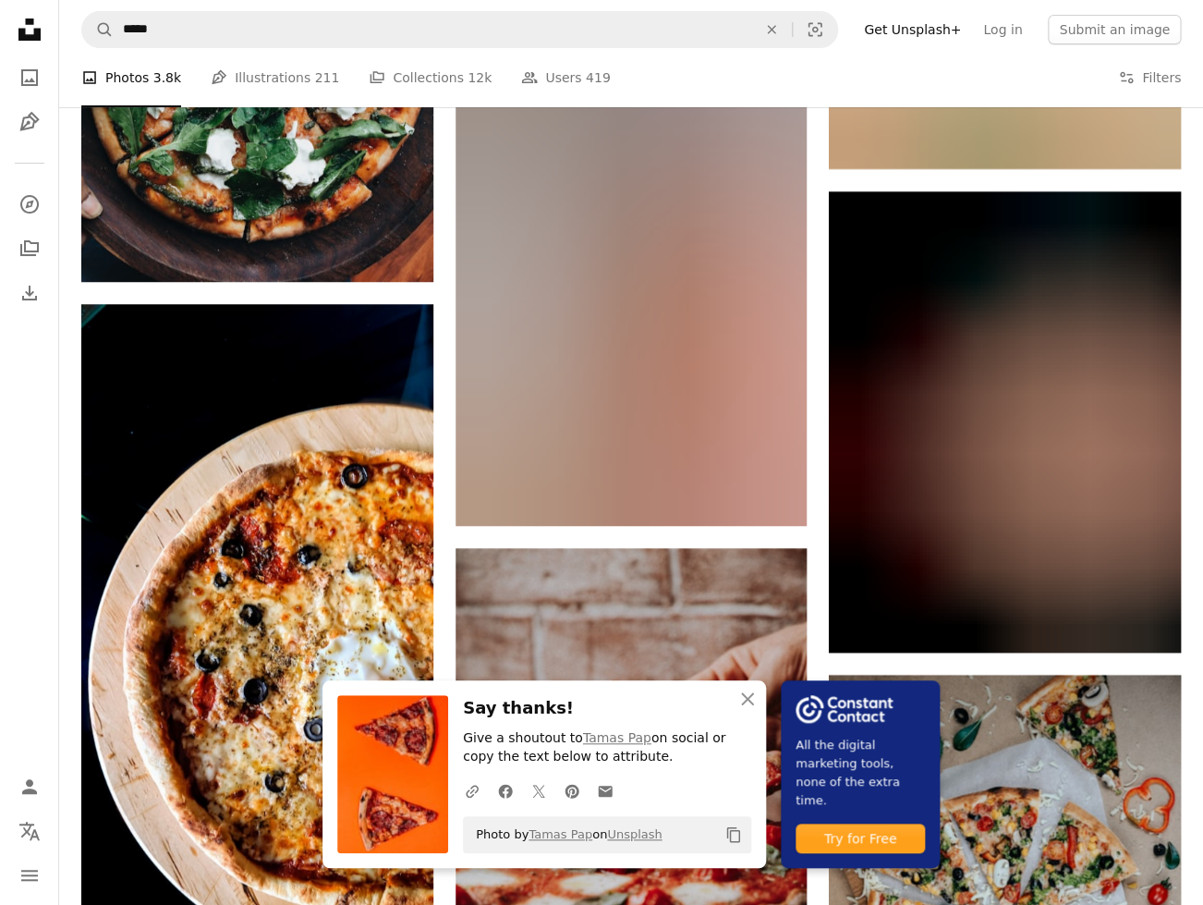
scroll to position [2469, 0]
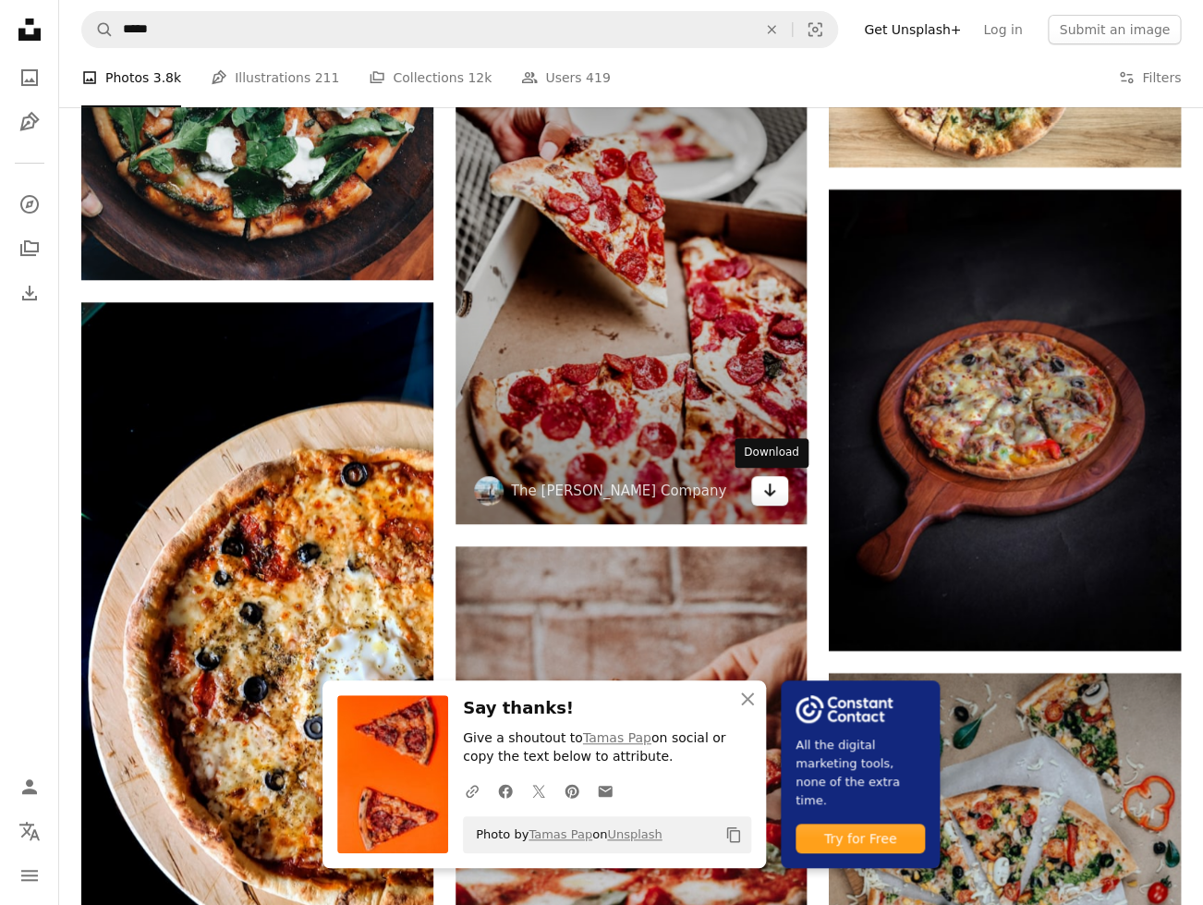
click at [773, 497] on icon "Arrow pointing down" at bounding box center [769, 490] width 15 height 22
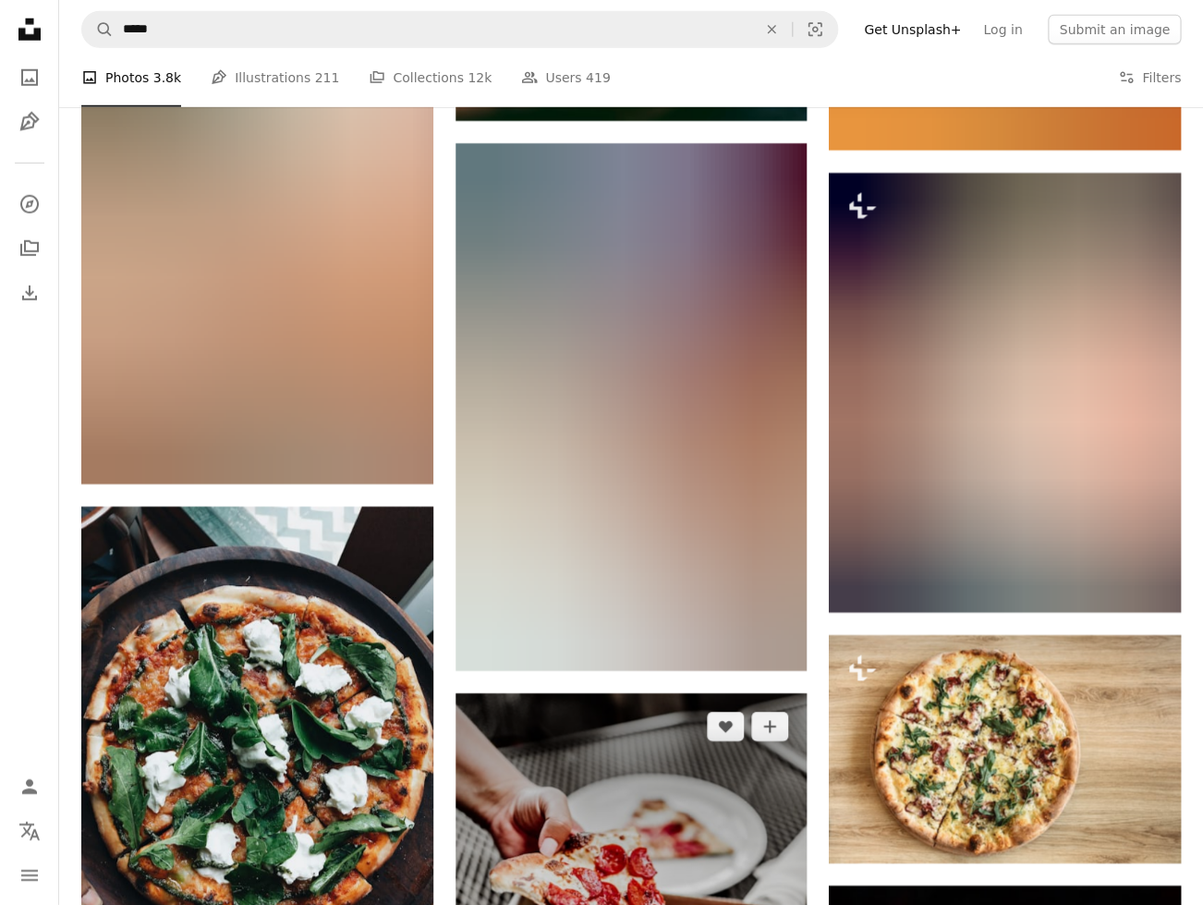
scroll to position [1772, 0]
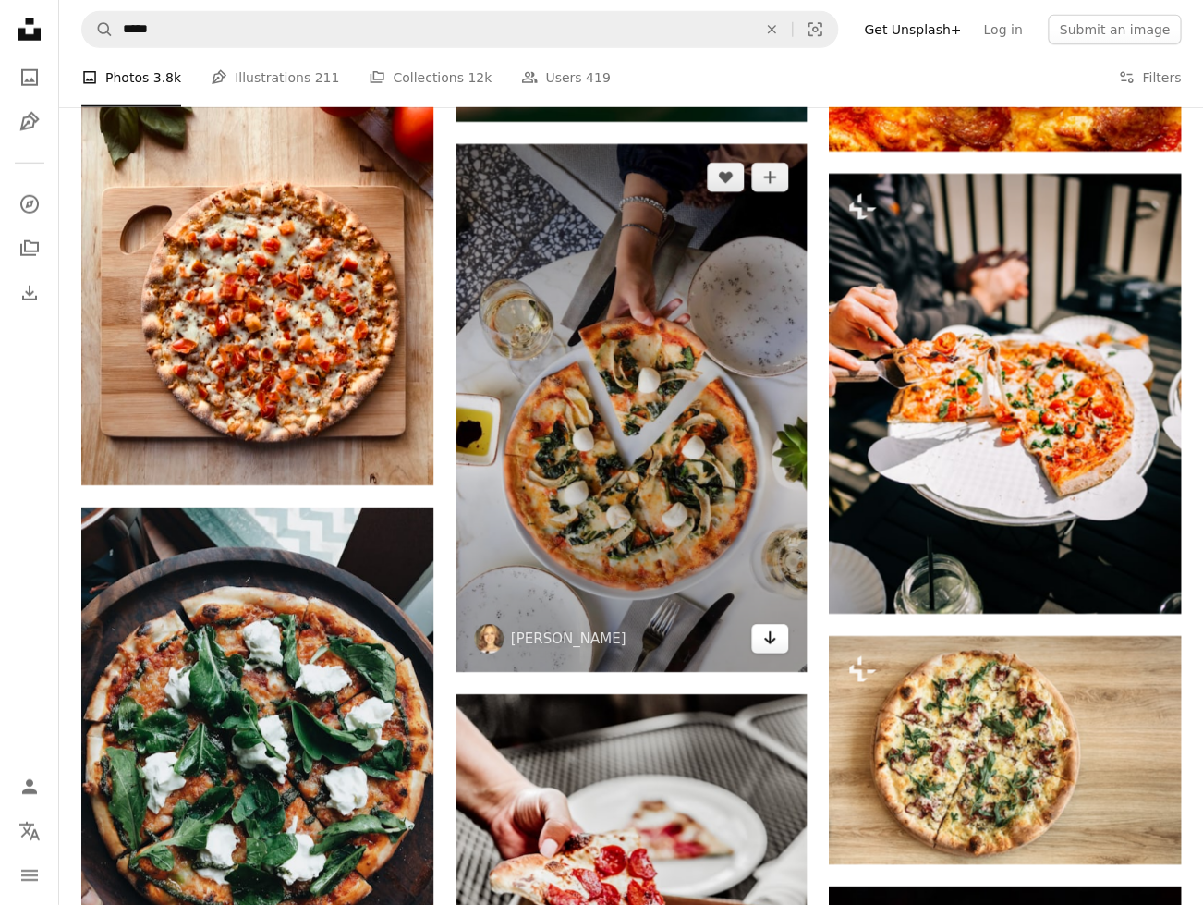
click at [760, 635] on link "Arrow pointing down" at bounding box center [769, 639] width 37 height 30
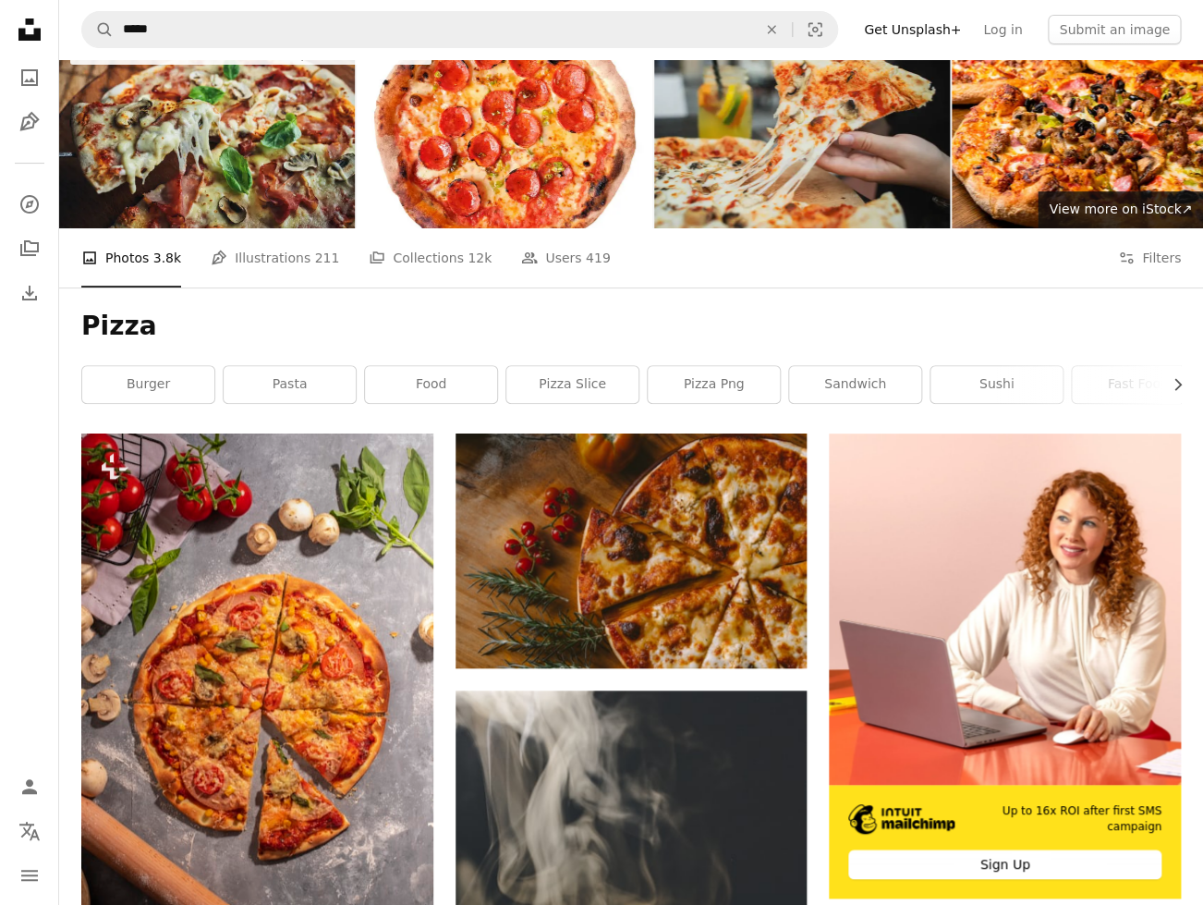
scroll to position [0, 0]
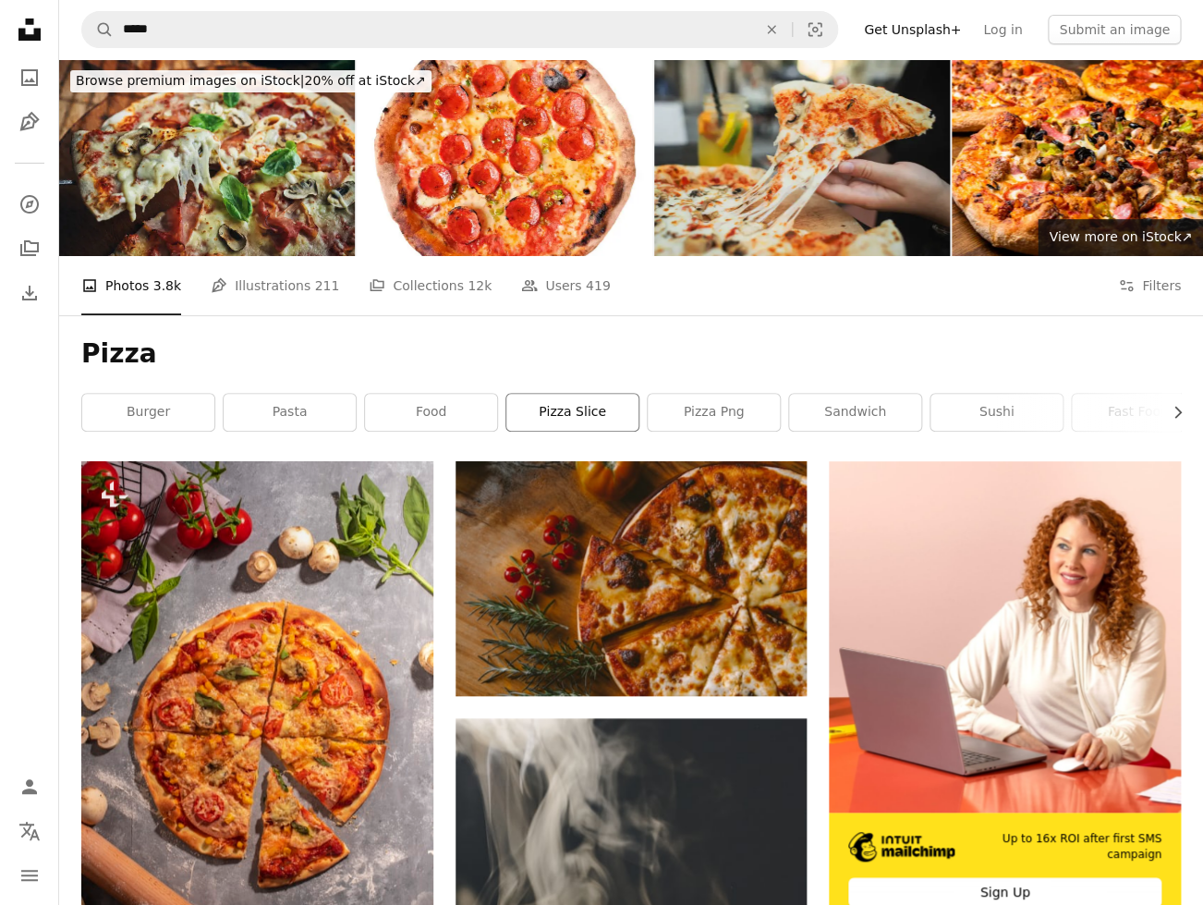
click at [579, 415] on link "pizza slice" at bounding box center [572, 412] width 132 height 37
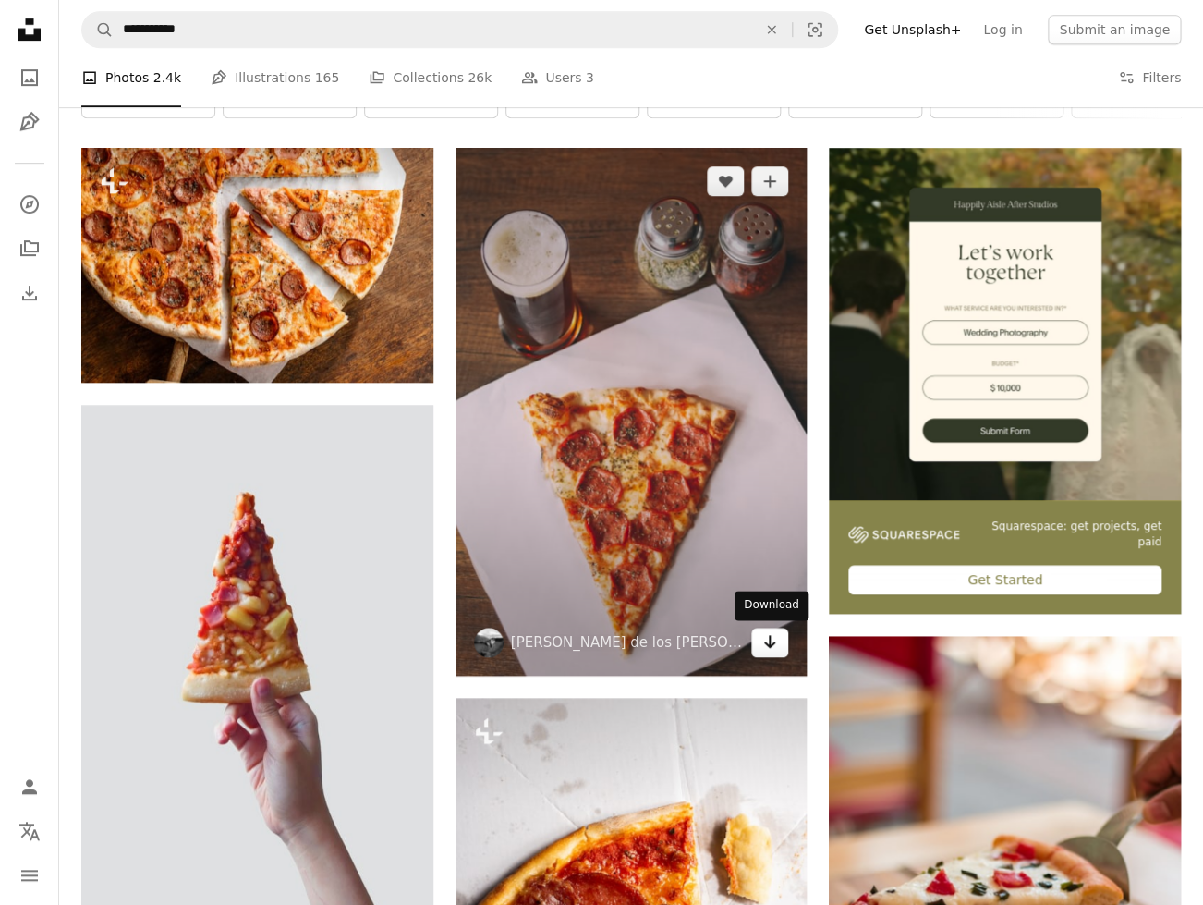
scroll to position [317, 0]
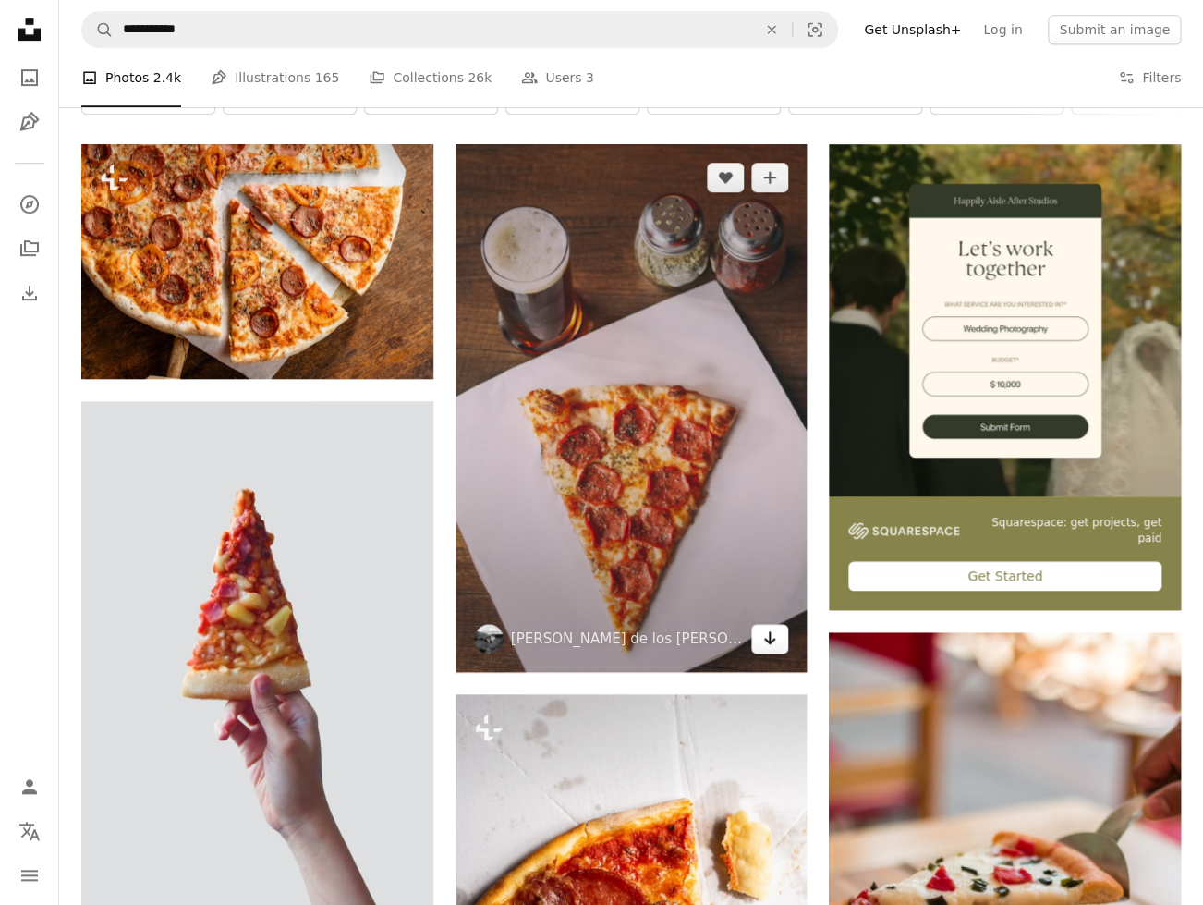
click at [781, 644] on link "Arrow pointing down" at bounding box center [769, 639] width 37 height 30
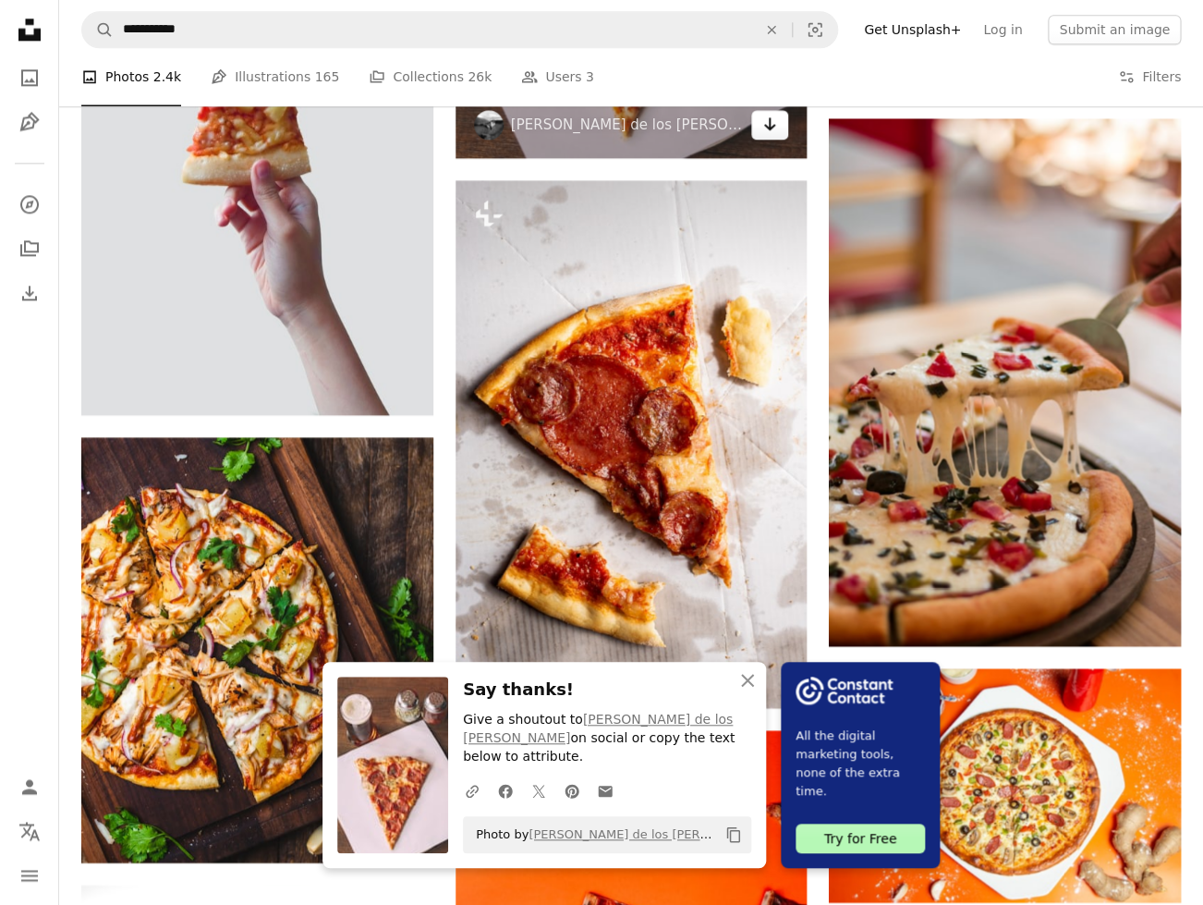
scroll to position [852, 0]
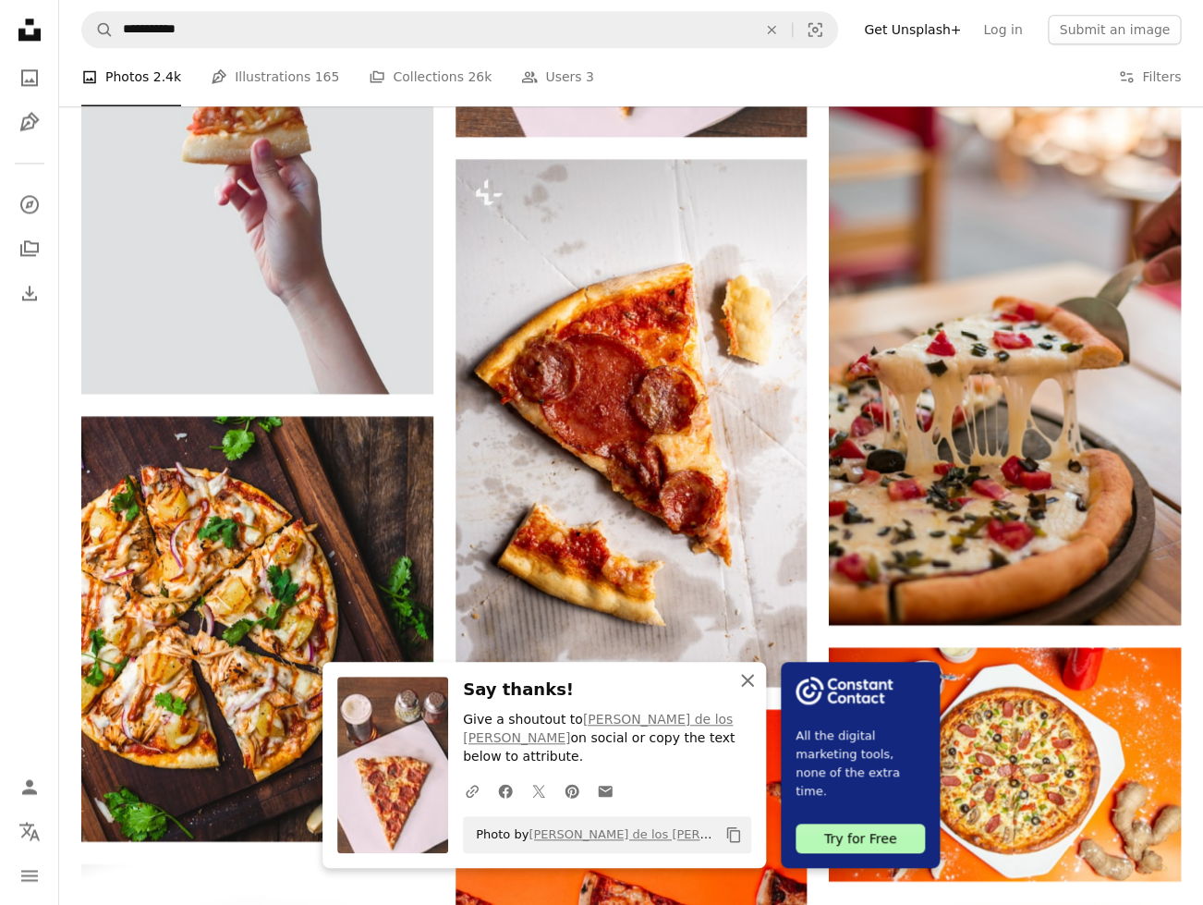
click at [749, 687] on icon "button" at bounding box center [747, 680] width 13 height 13
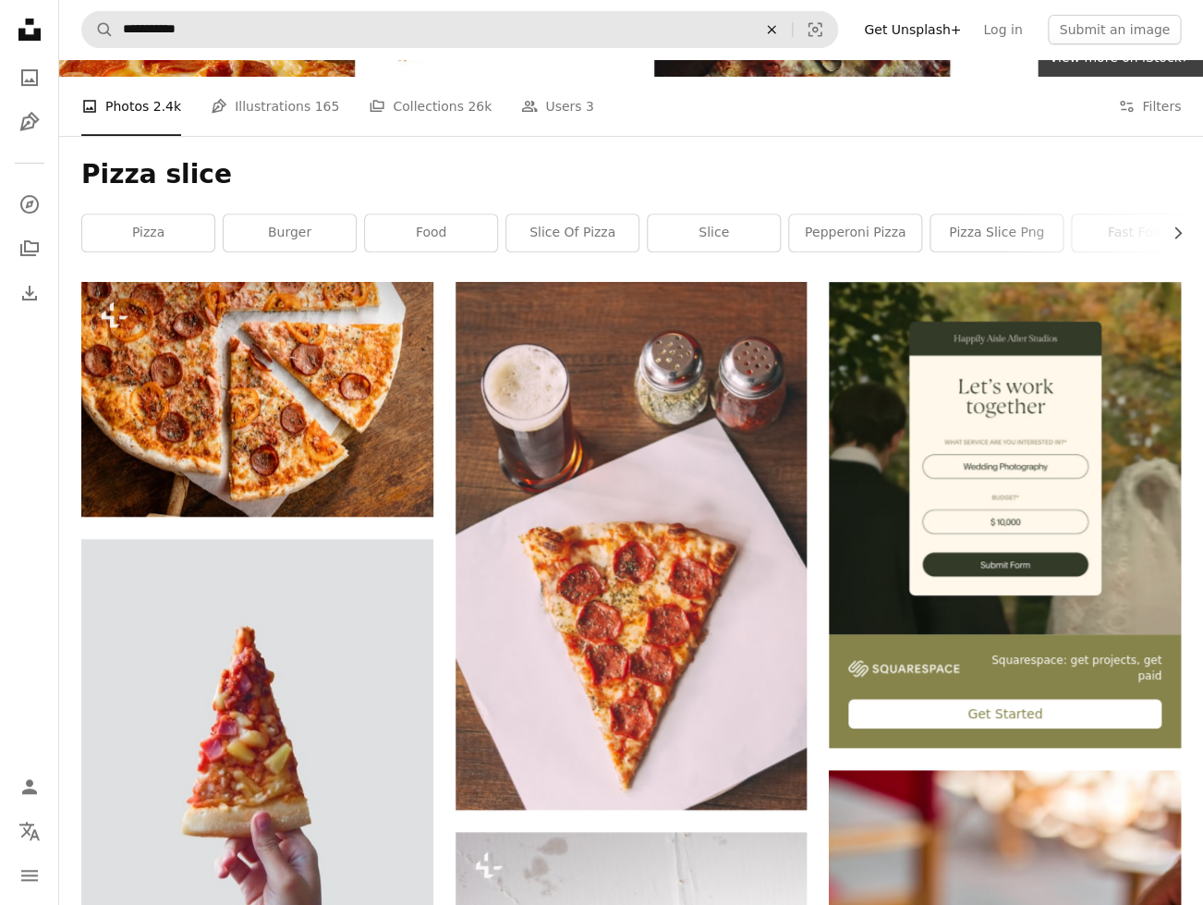
scroll to position [181, 0]
